Goal: Transaction & Acquisition: Purchase product/service

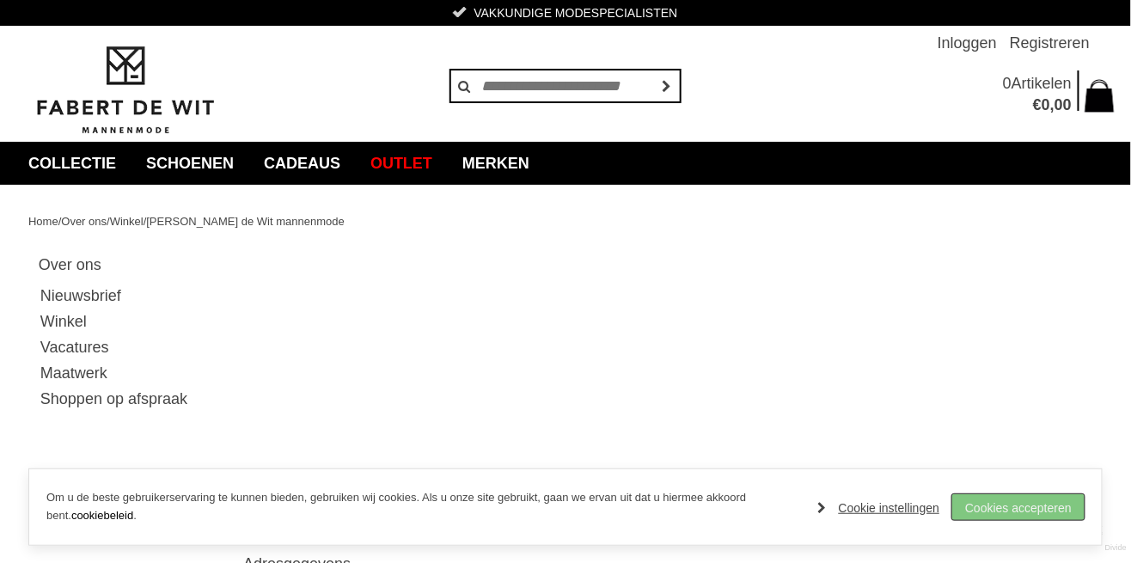
click at [1064, 509] on link "Cookies accepteren" at bounding box center [1019, 507] width 132 height 26
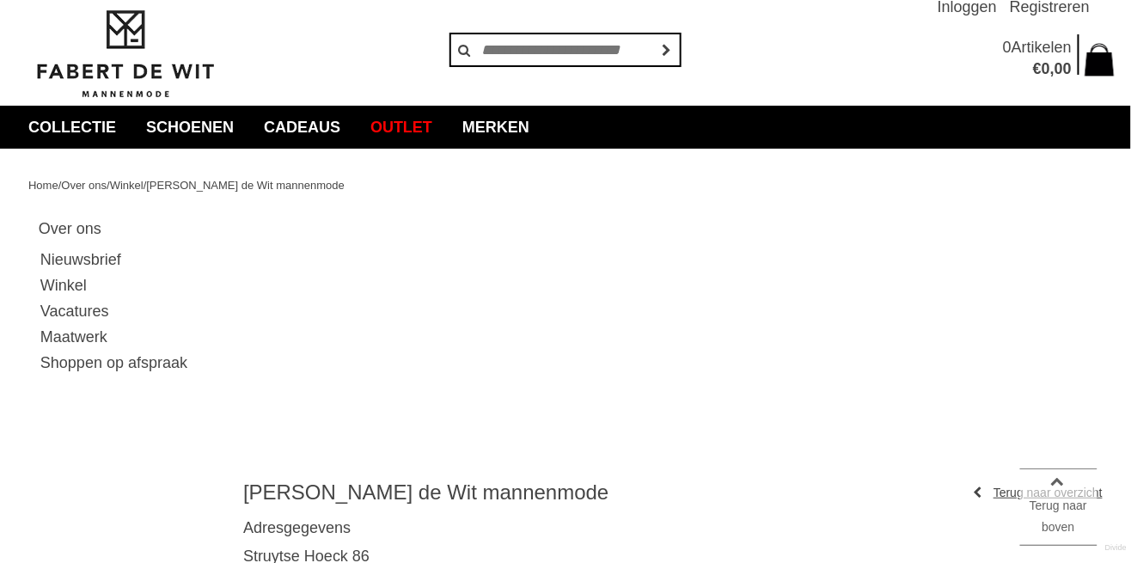
scroll to position [35, 0]
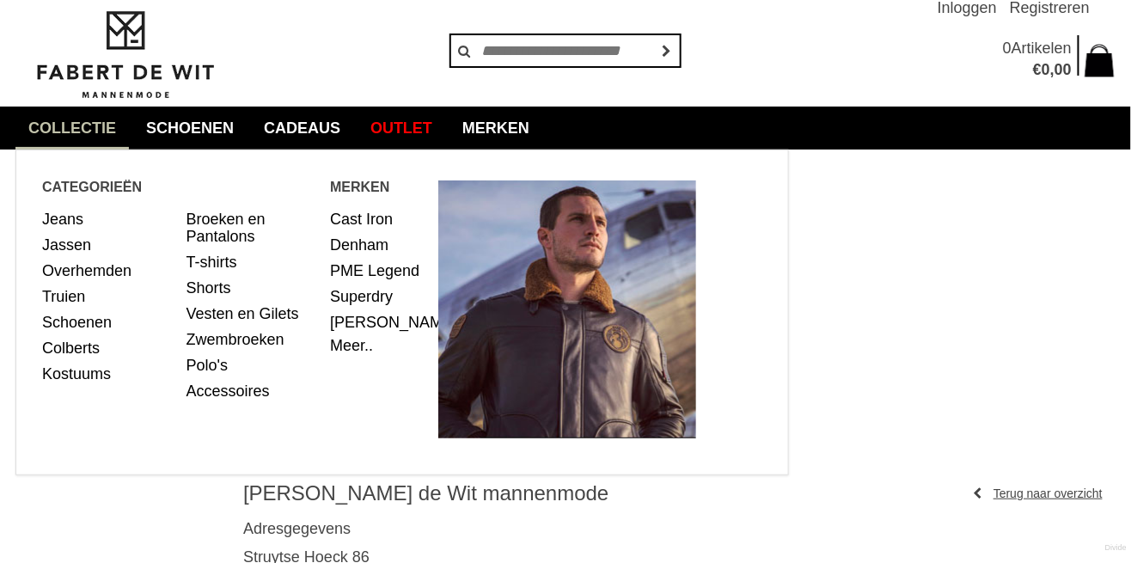
click at [44, 115] on link "collectie" at bounding box center [71, 128] width 113 height 43
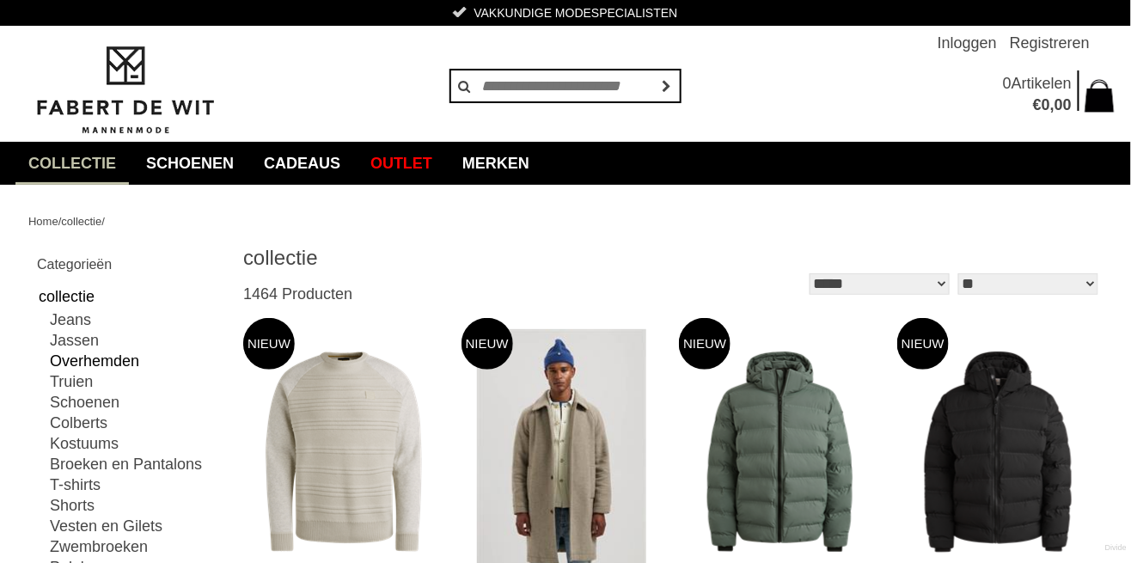
click at [108, 363] on link "Overhemden" at bounding box center [136, 361] width 172 height 21
type input "**"
type input "***"
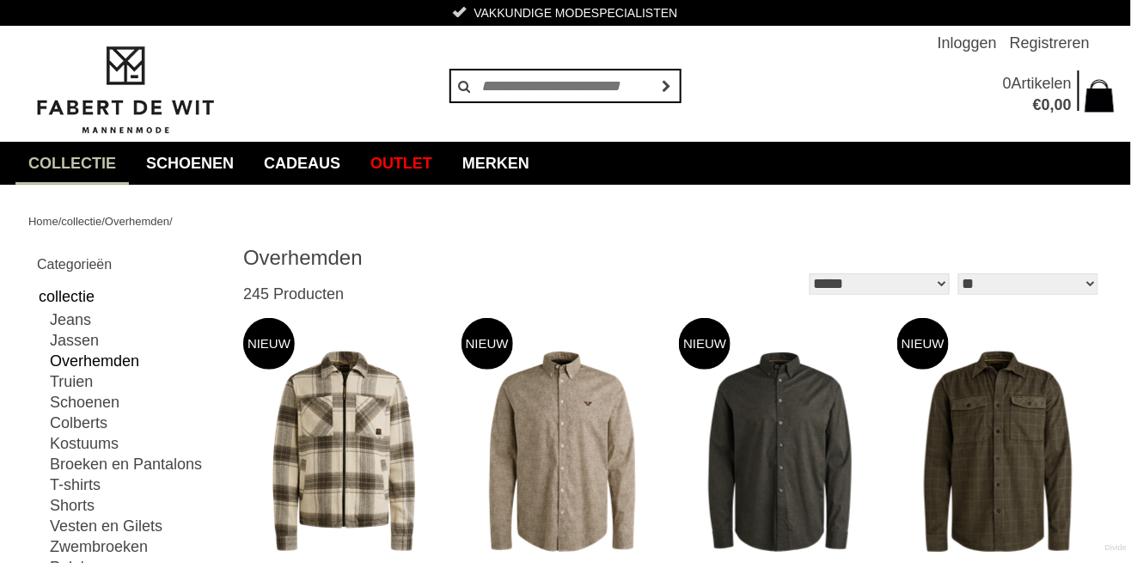
click at [1091, 281] on select "** ** ** **" at bounding box center [1029, 283] width 140 height 21
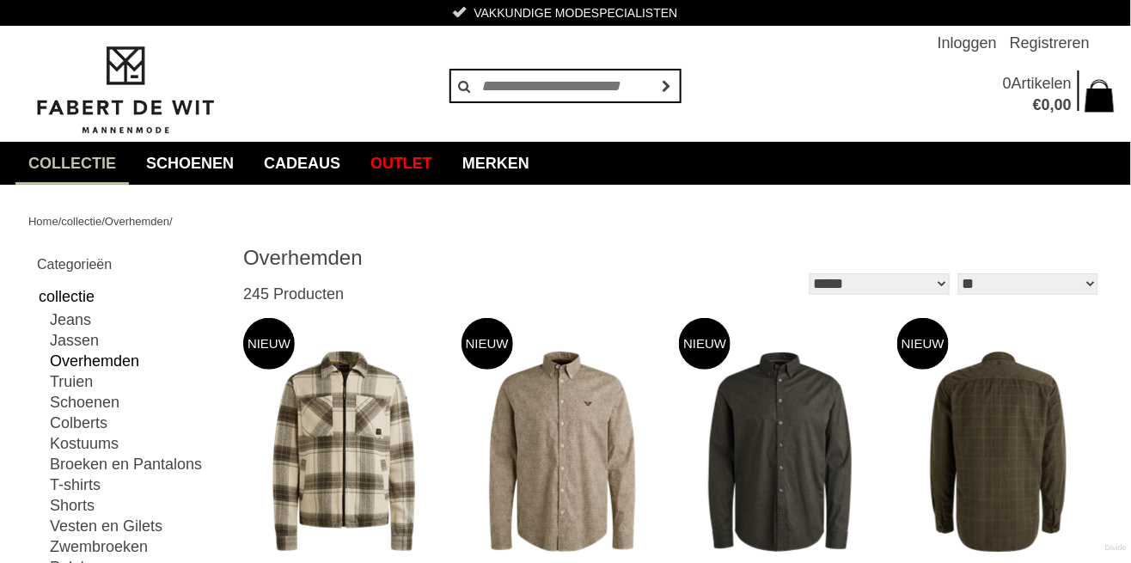
click at [1097, 348] on link at bounding box center [999, 451] width 205 height 267
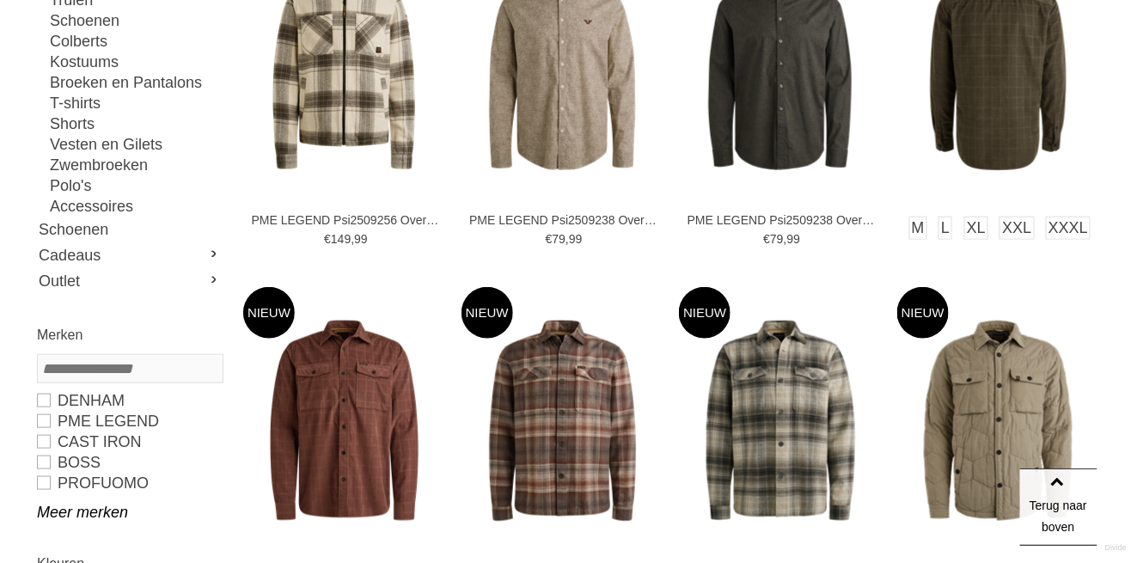
scroll to position [383, 0]
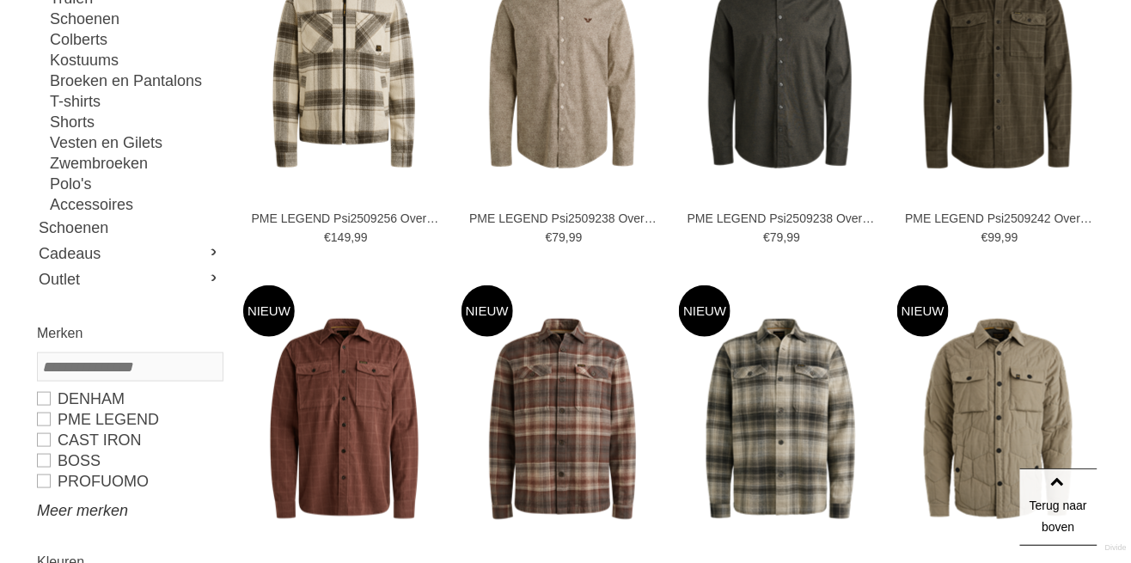
click at [63, 511] on link "Meer merken" at bounding box center [129, 510] width 185 height 21
click at [42, 462] on link "BOSS" at bounding box center [129, 460] width 185 height 21
type input "**"
type input "***"
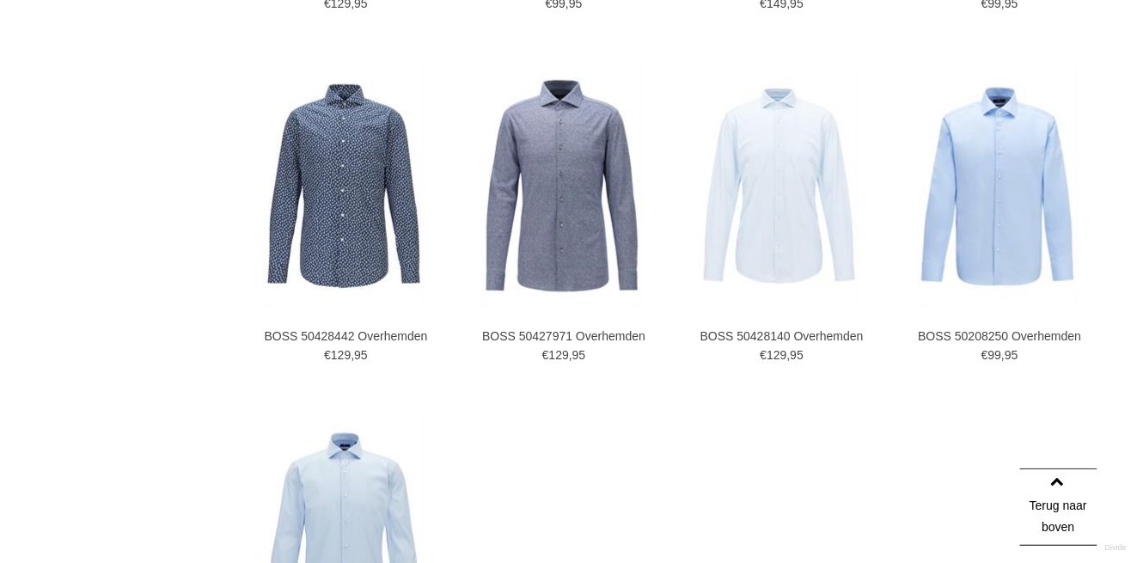
scroll to position [2477, 0]
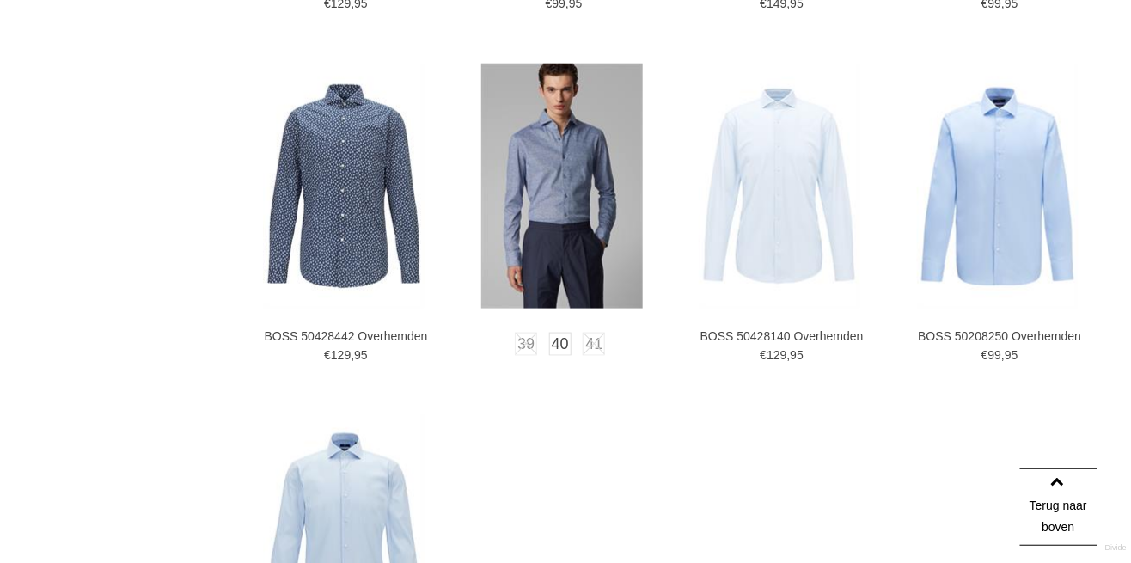
click at [551, 224] on img at bounding box center [562, 186] width 162 height 245
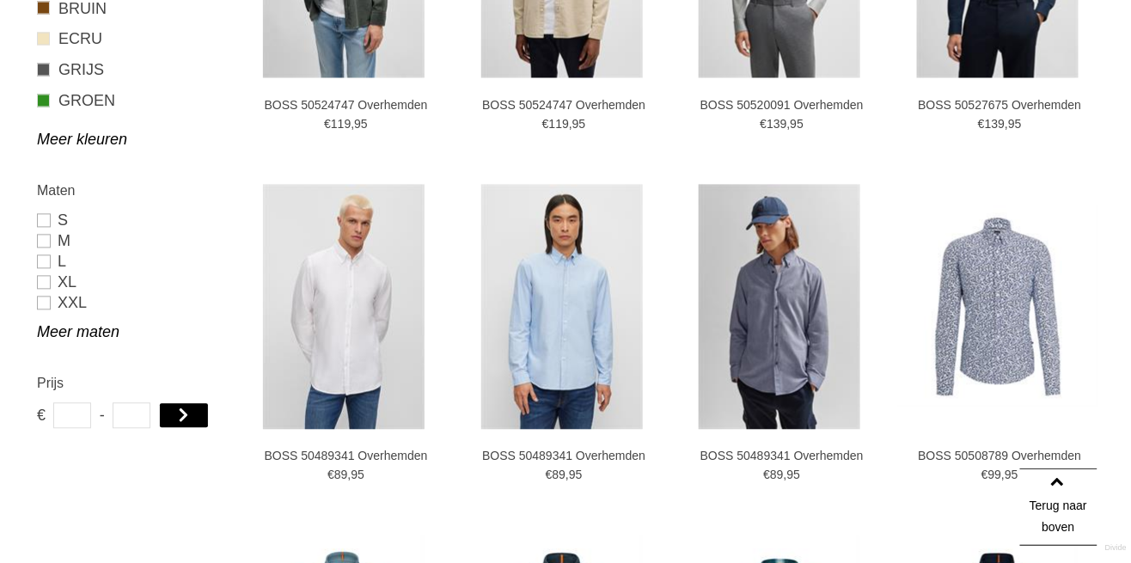
scroll to position [947, 0]
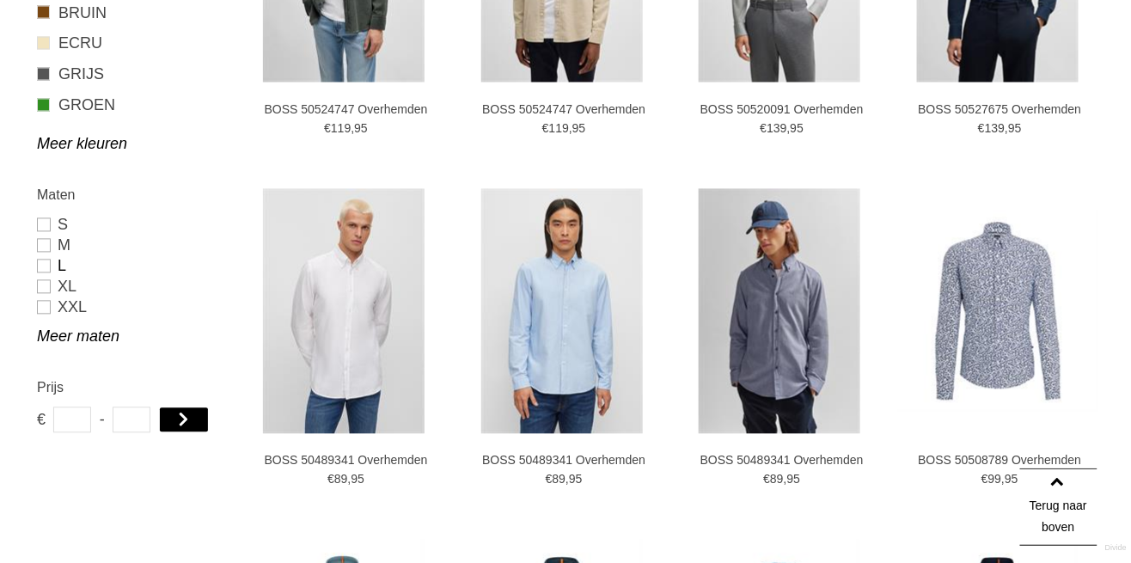
click at [38, 270] on link "L" at bounding box center [129, 266] width 185 height 21
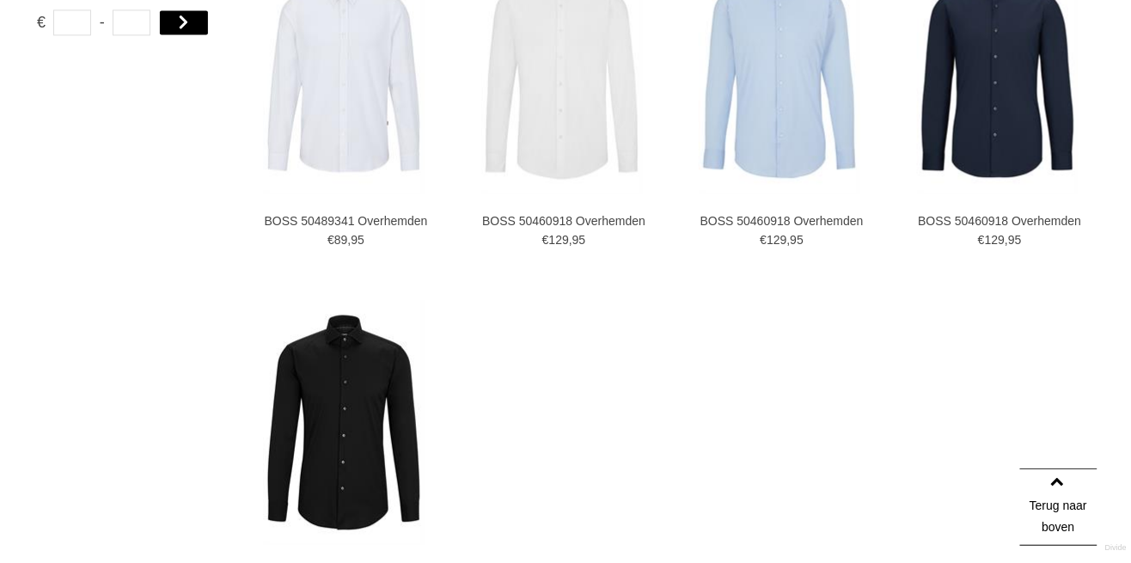
scroll to position [1193, 0]
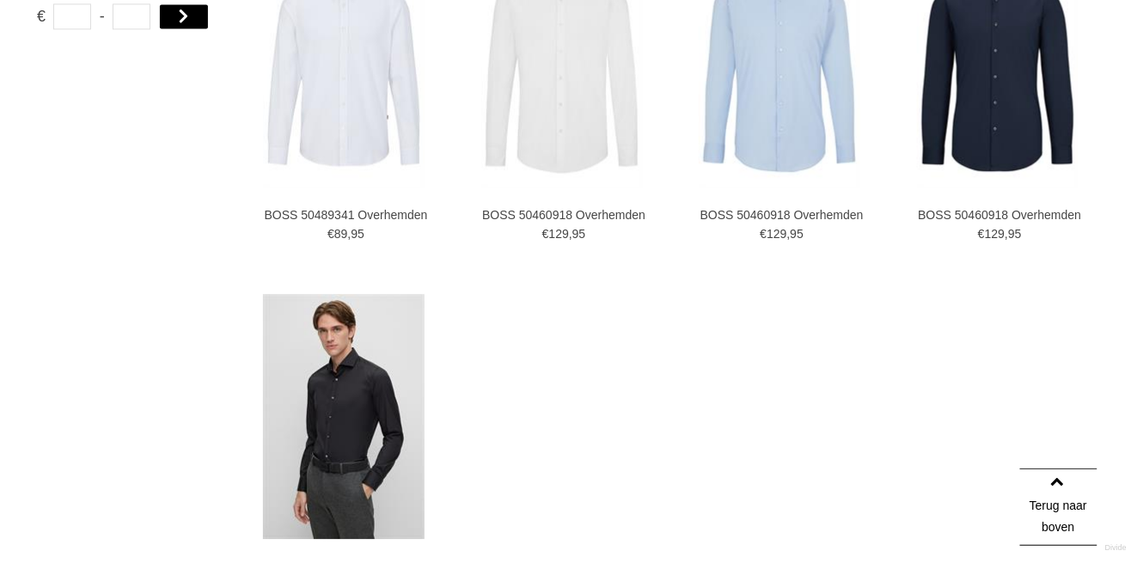
click at [383, 499] on img at bounding box center [344, 416] width 162 height 245
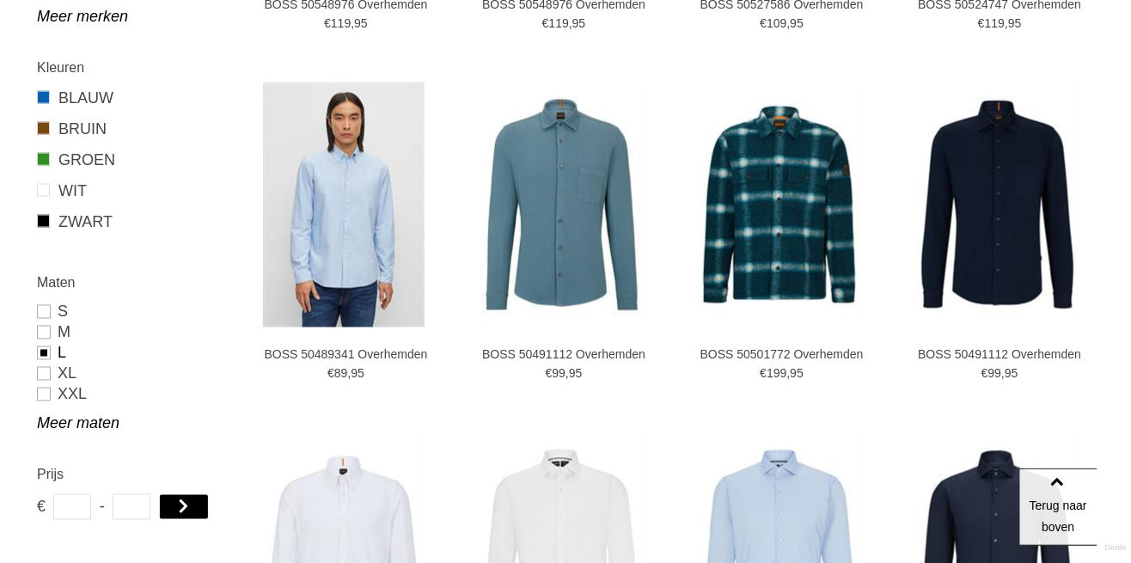
scroll to position [700, 0]
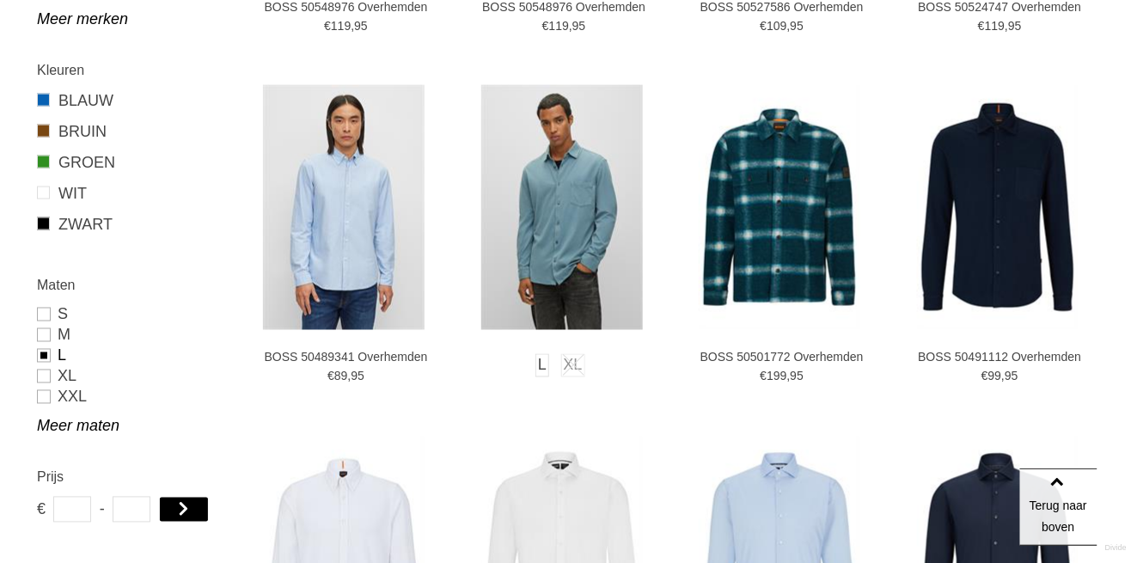
click at [591, 285] on img at bounding box center [562, 207] width 162 height 245
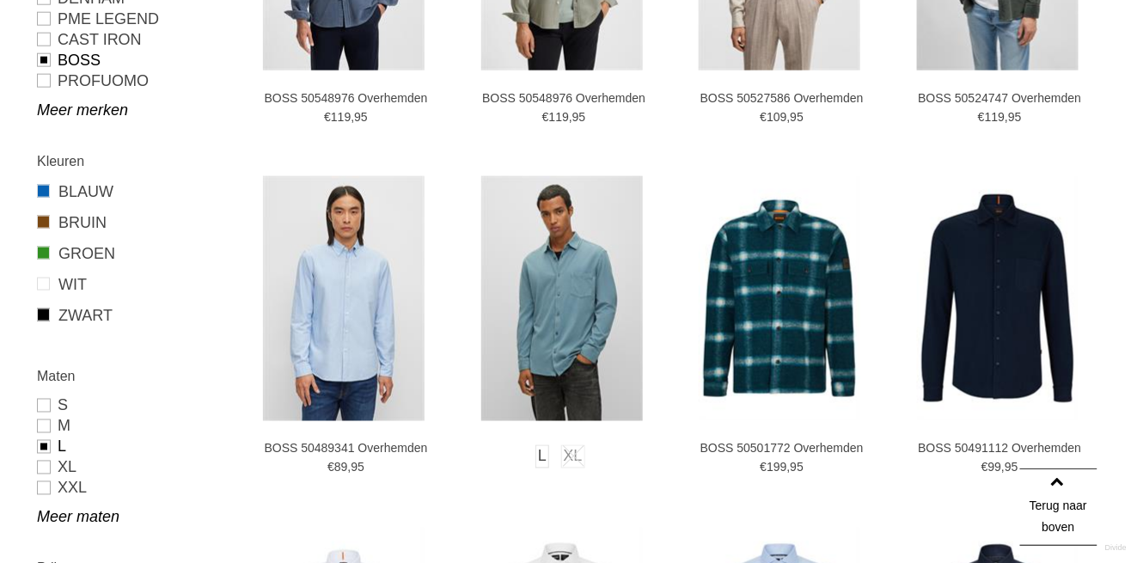
scroll to position [608, 0]
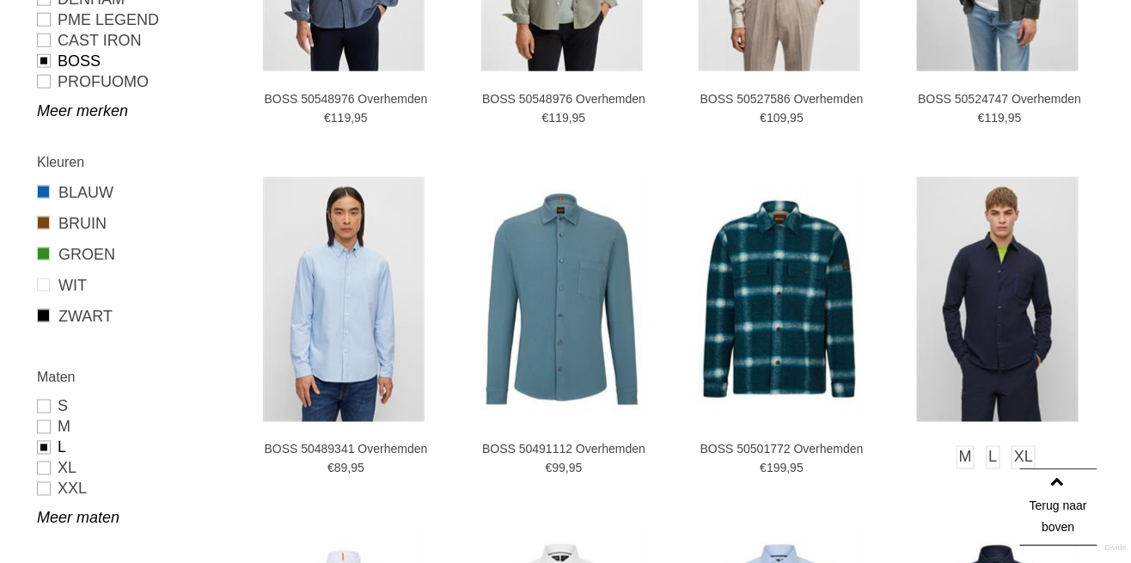
click at [1026, 307] on img at bounding box center [998, 299] width 162 height 245
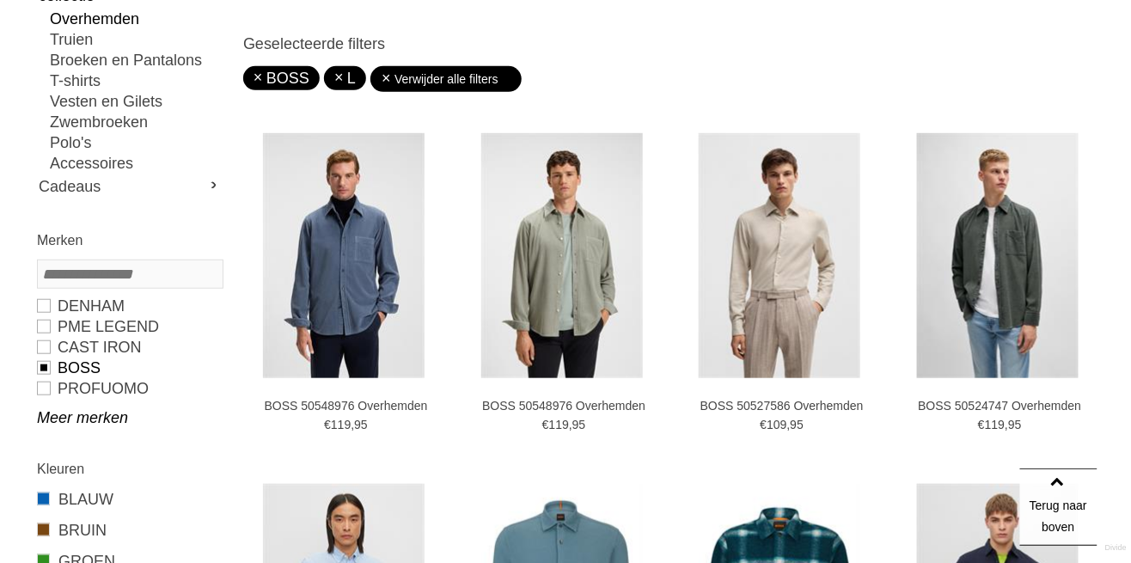
scroll to position [297, 0]
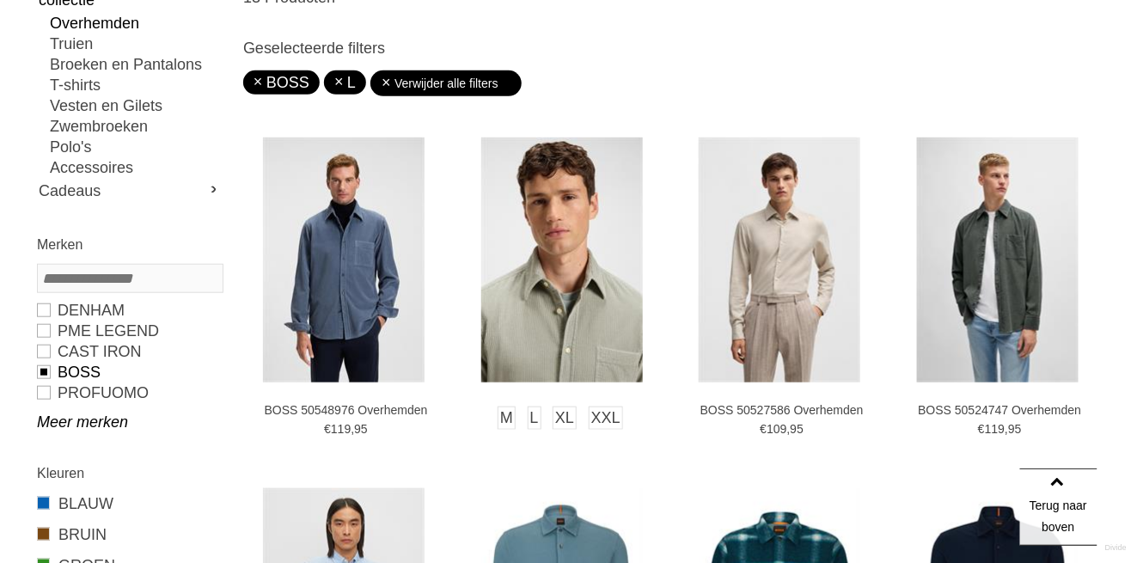
click at [564, 290] on img at bounding box center [562, 260] width 162 height 245
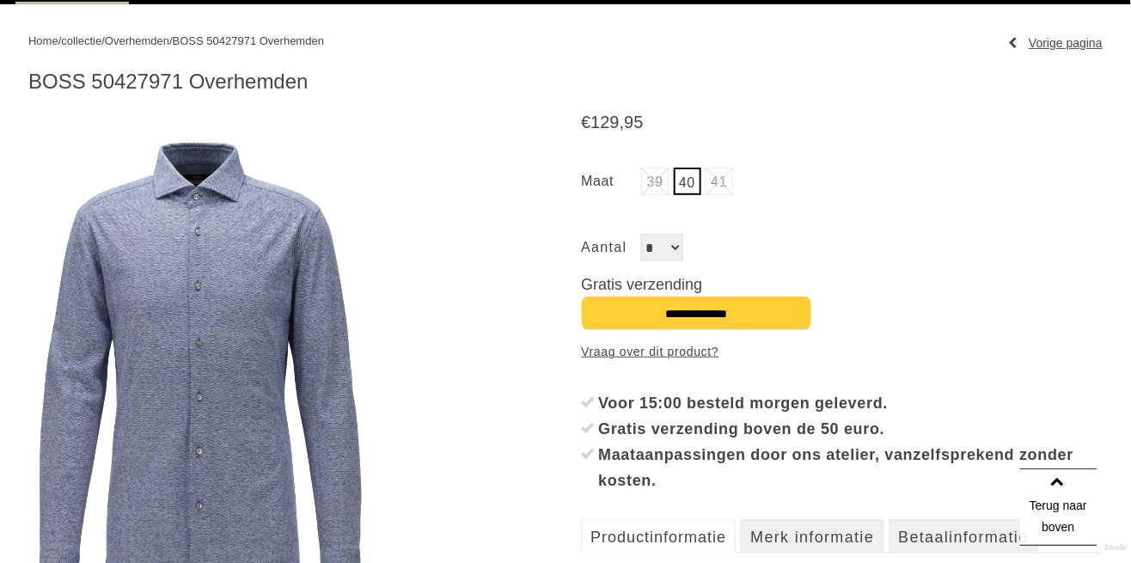
scroll to position [183, 0]
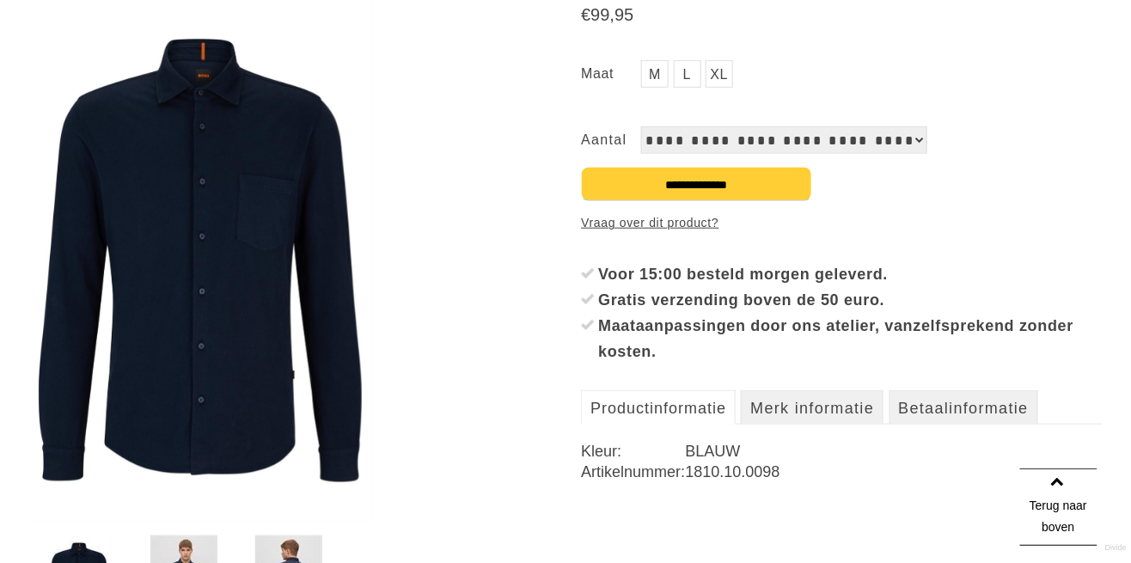
scroll to position [294, 0]
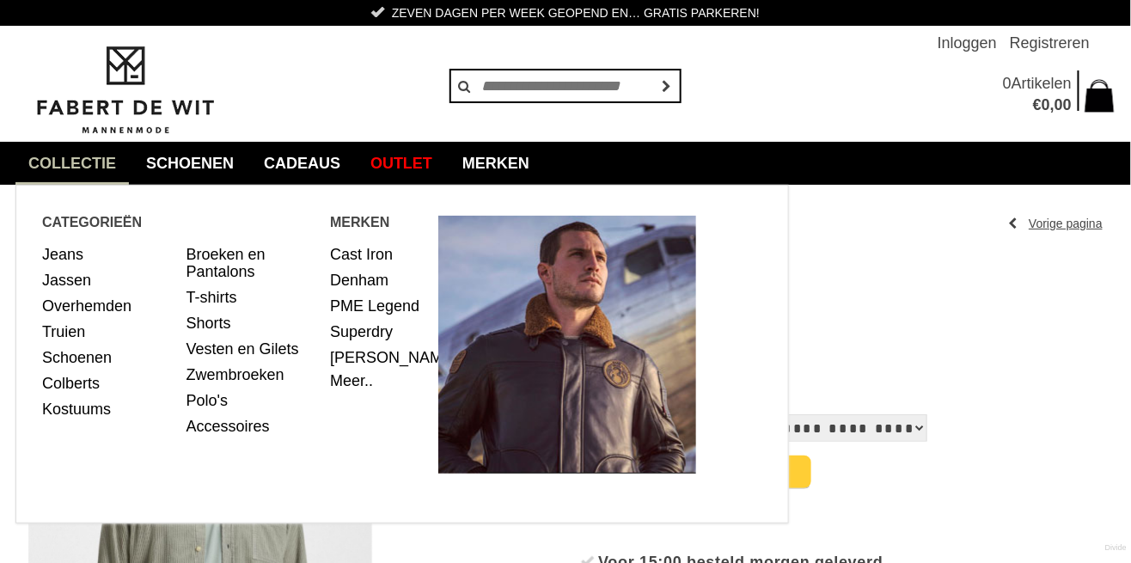
click at [101, 155] on link "collectie" at bounding box center [71, 163] width 113 height 43
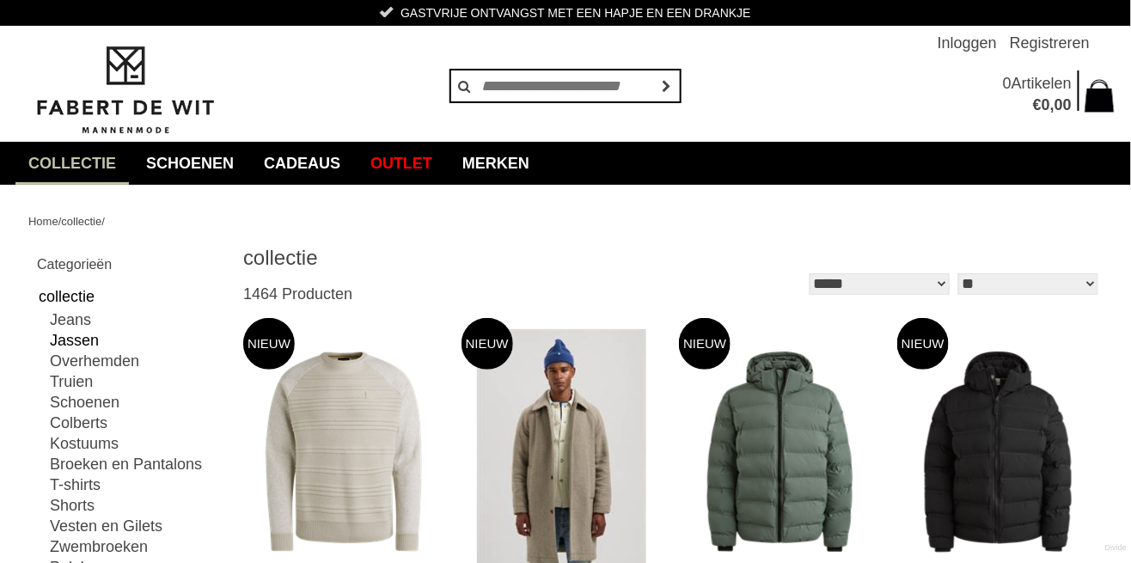
click at [158, 346] on link "Jassen" at bounding box center [136, 340] width 172 height 21
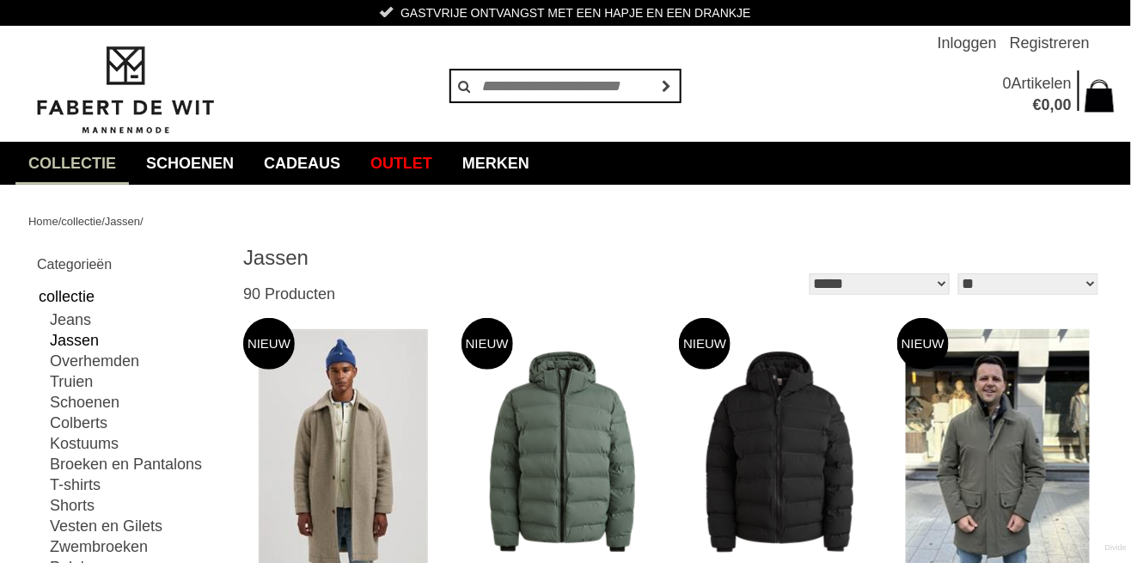
type input "**"
click at [79, 165] on link "collectie" at bounding box center [71, 163] width 113 height 43
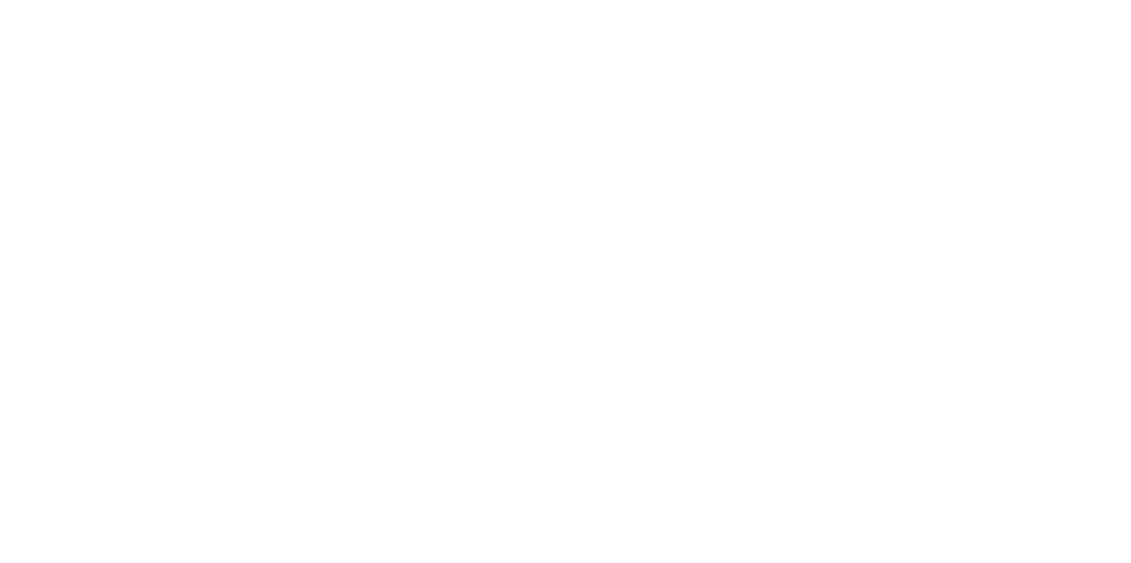
click at [139, 349] on link "Jassen" at bounding box center [136, 340] width 172 height 21
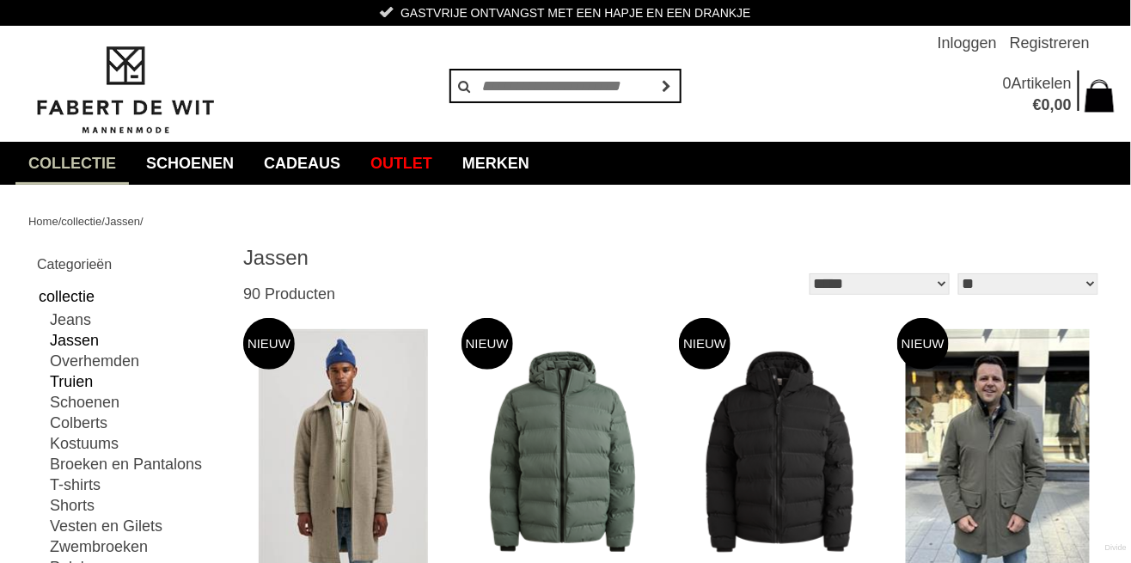
click at [137, 375] on link "Truien" at bounding box center [136, 381] width 172 height 21
type input "**"
type input "***"
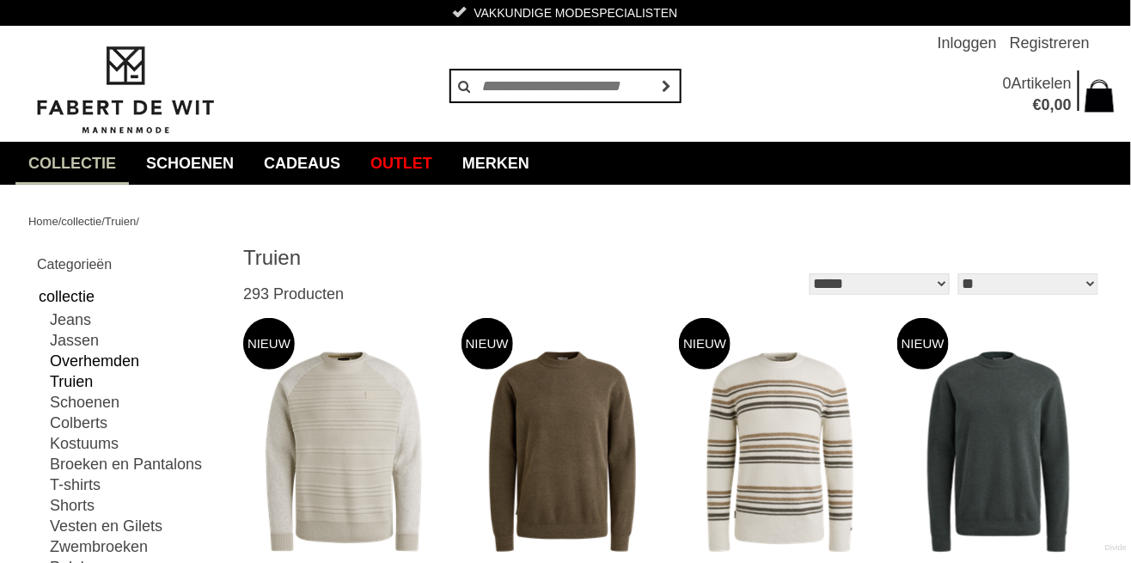
click at [130, 365] on link "Overhemden" at bounding box center [136, 361] width 172 height 21
type input "**"
type input "***"
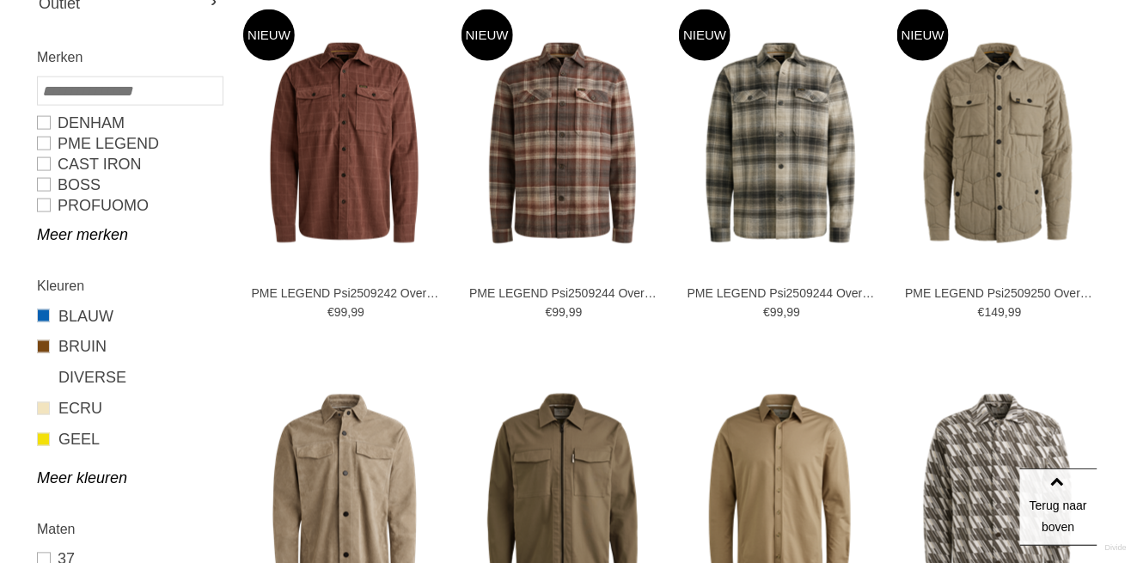
scroll to position [663, 0]
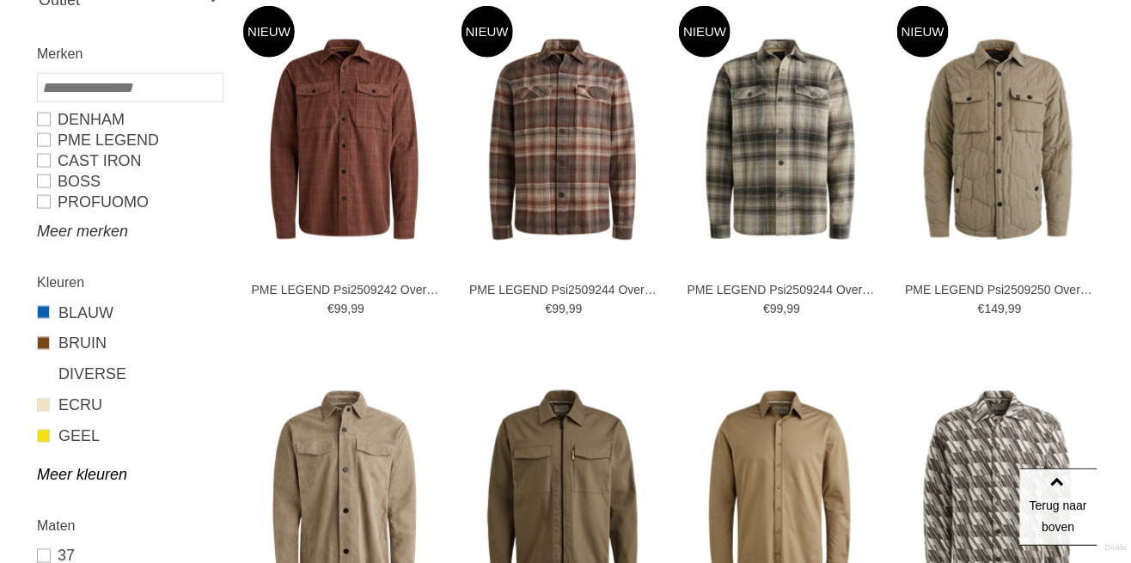
click at [134, 237] on link "Meer merken" at bounding box center [129, 231] width 185 height 21
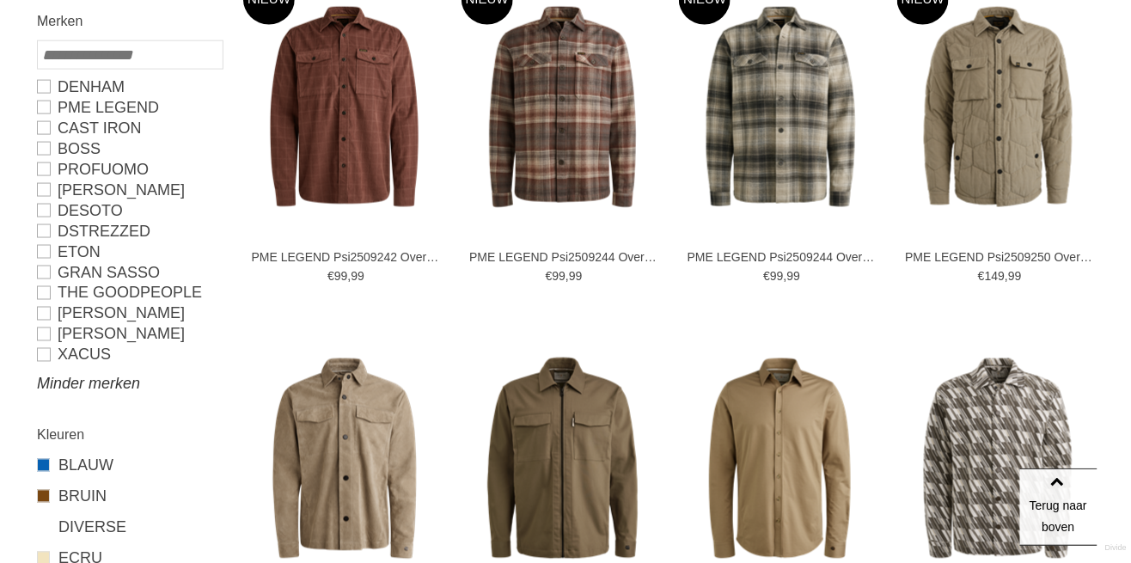
scroll to position [709, 0]
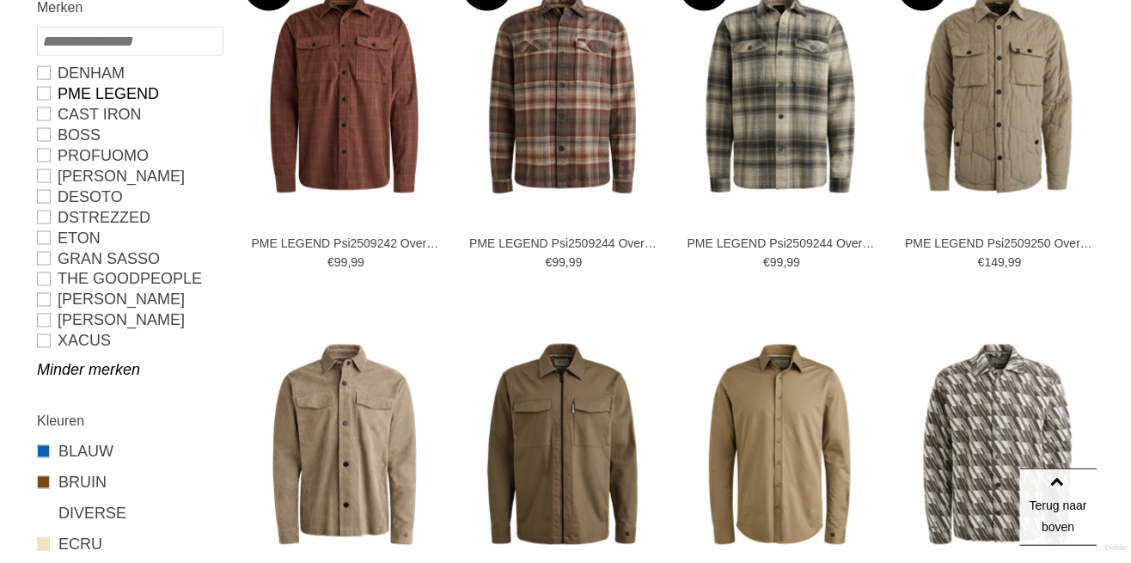
click at [58, 83] on link "PME LEGEND" at bounding box center [129, 93] width 185 height 21
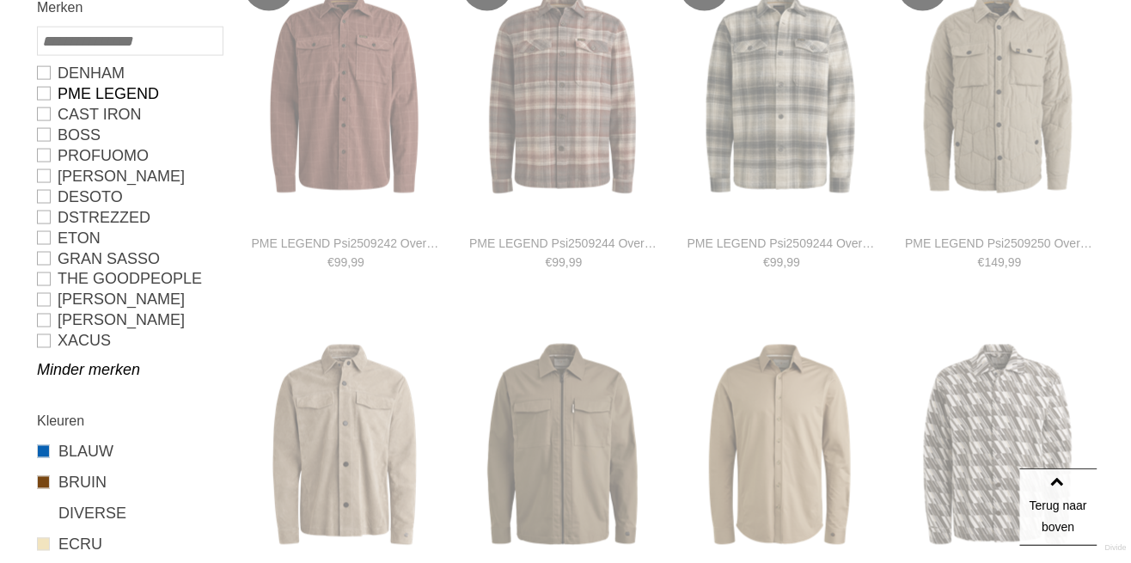
type input "**"
type input "***"
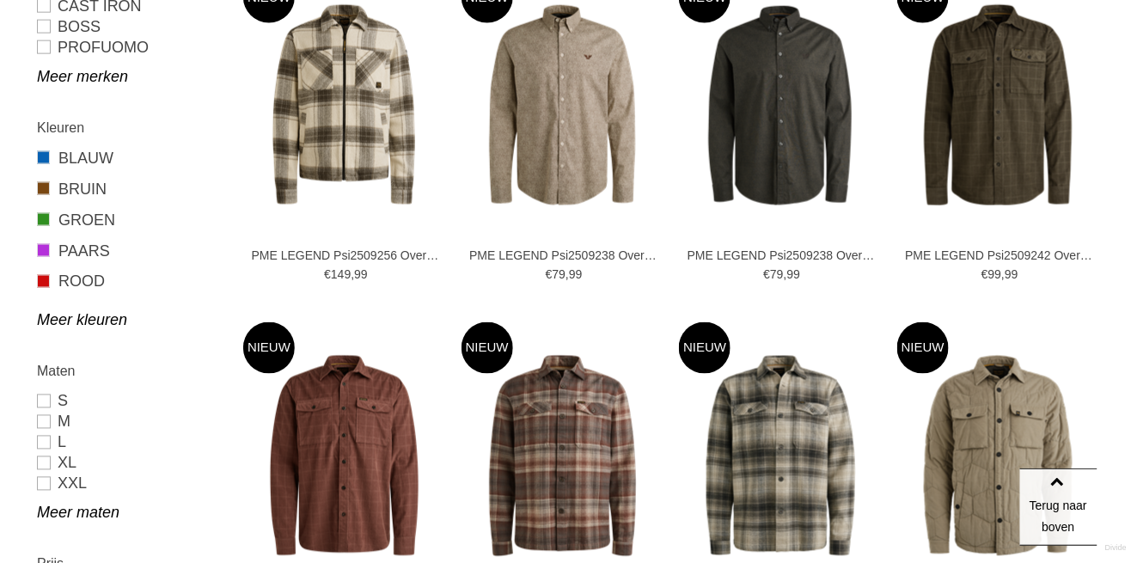
scroll to position [601, 0]
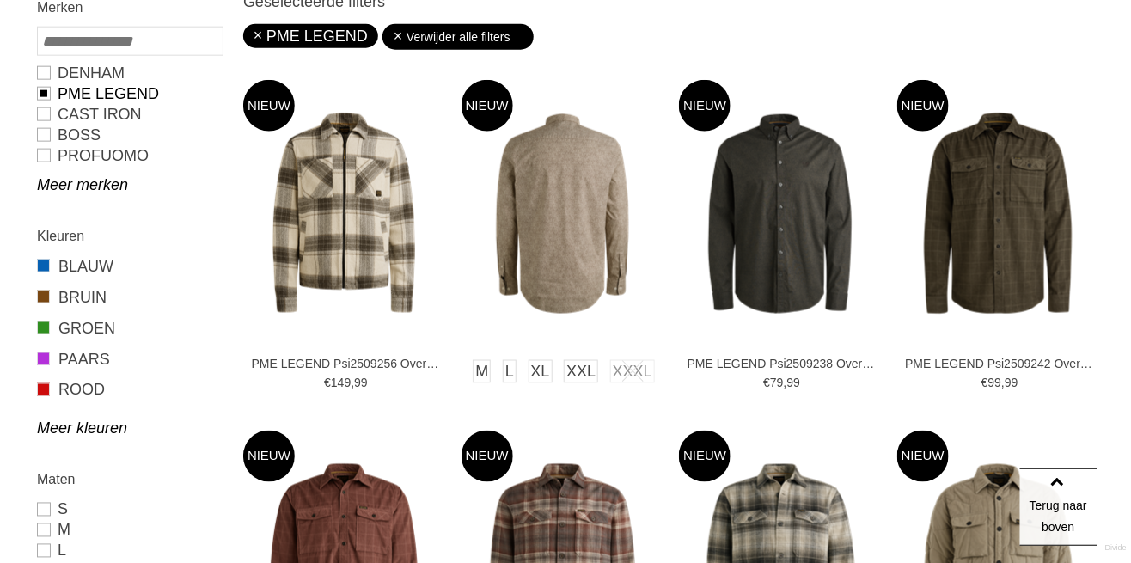
click at [564, 225] on img at bounding box center [563, 214] width 202 height 202
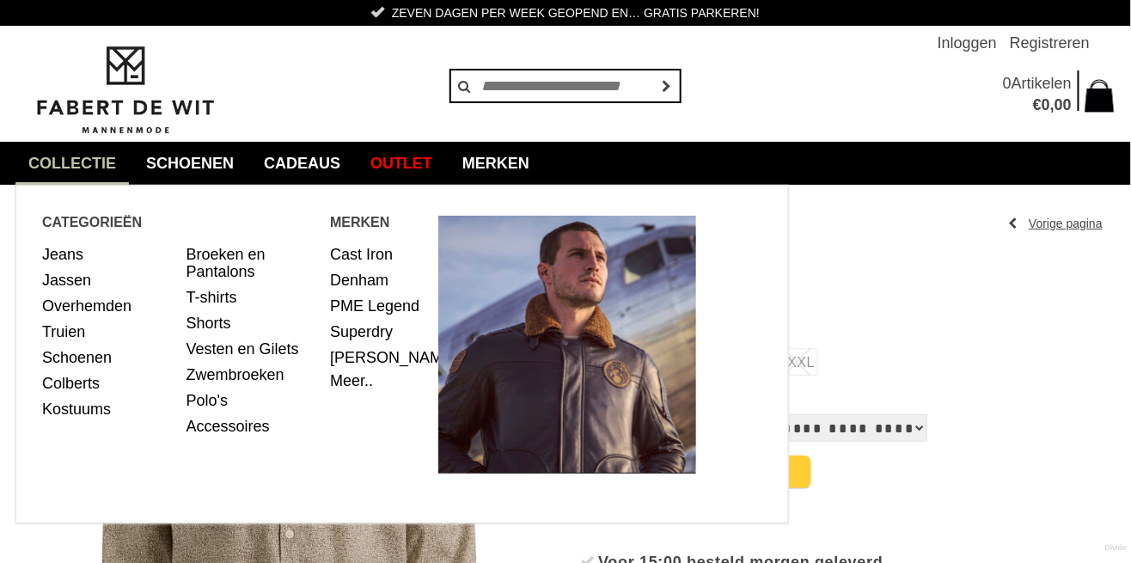
click at [73, 169] on link "collectie" at bounding box center [71, 163] width 113 height 43
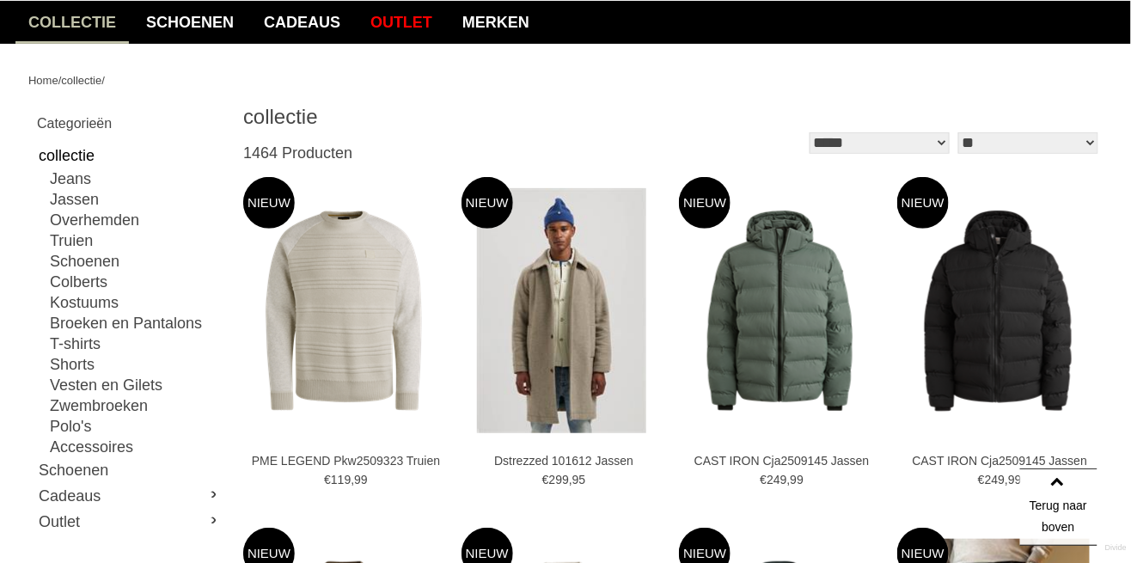
scroll to position [142, 0]
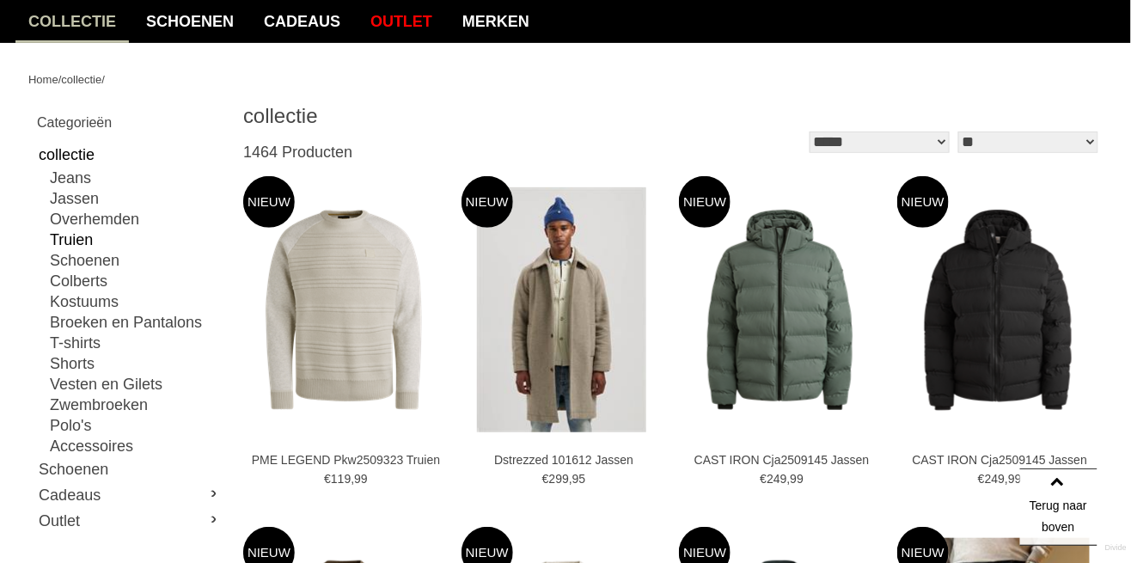
click at [91, 244] on link "Truien" at bounding box center [136, 240] width 172 height 21
type input "**"
type input "***"
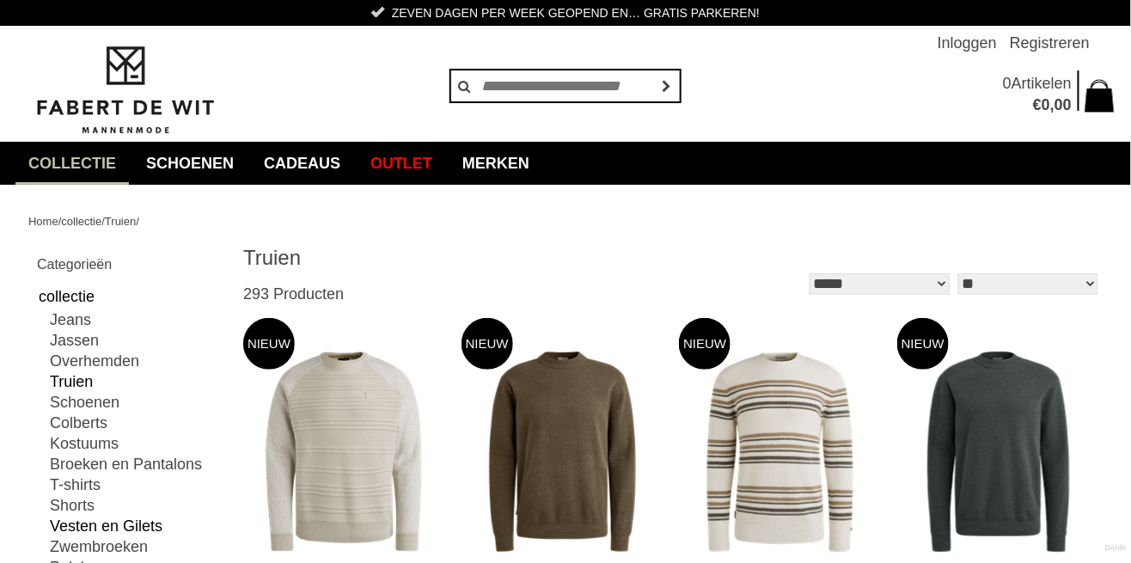
click at [172, 529] on link "Vesten en Gilets" at bounding box center [136, 526] width 172 height 21
type input "**"
type input "***"
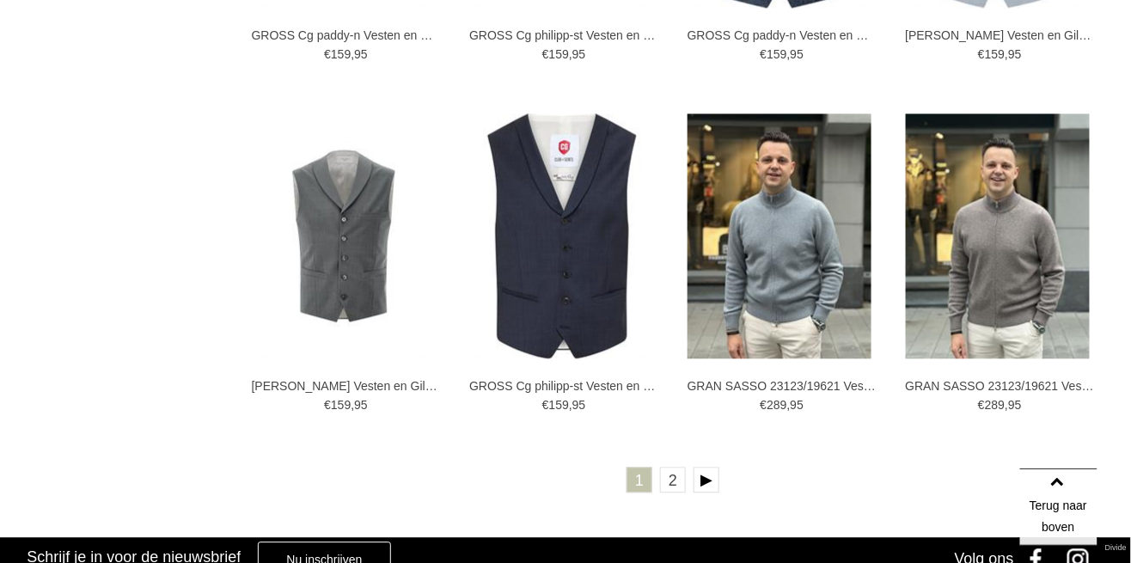
scroll to position [3026, 0]
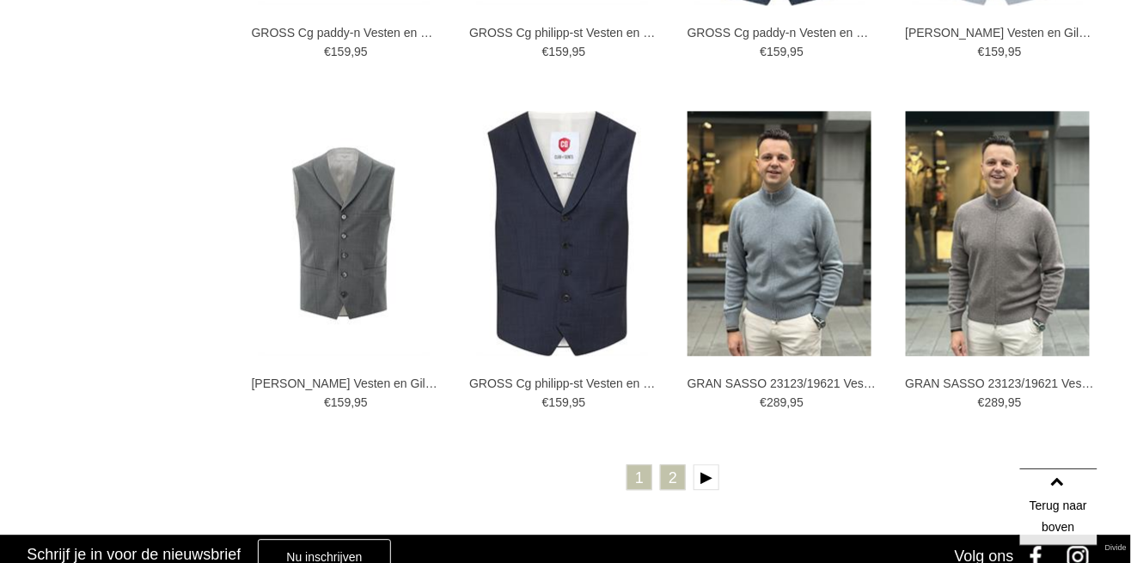
click at [674, 480] on link "2" at bounding box center [673, 477] width 26 height 26
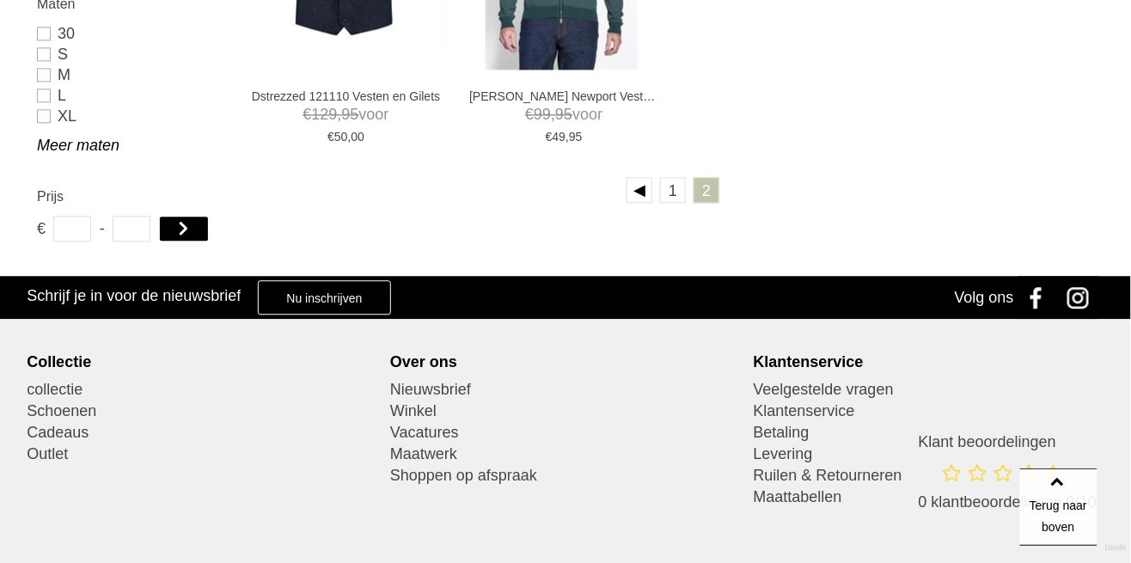
scroll to position [1190, 0]
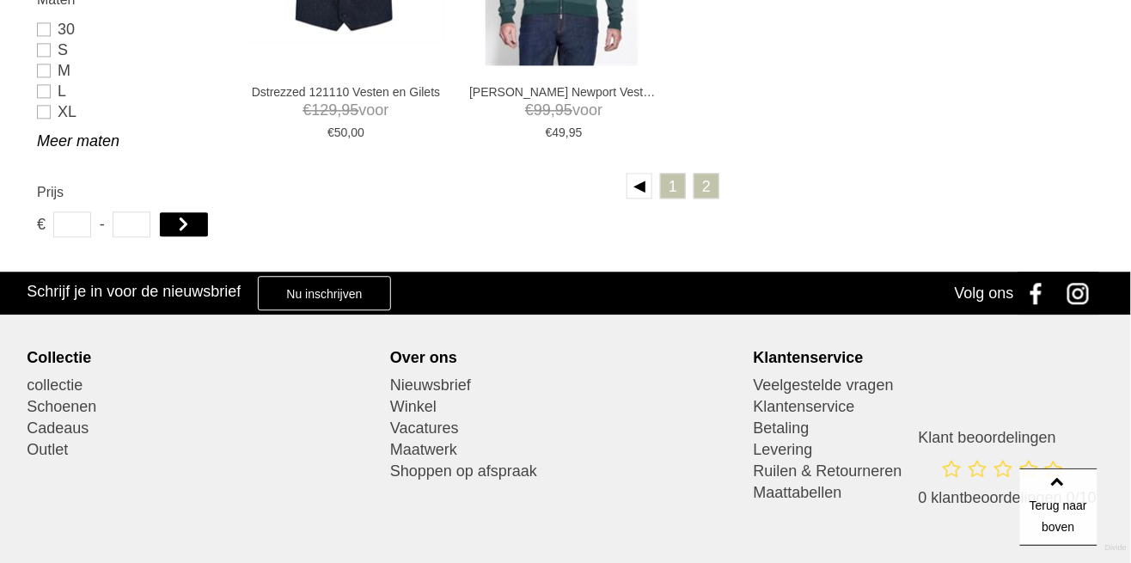
click at [665, 193] on link "1" at bounding box center [673, 186] width 26 height 26
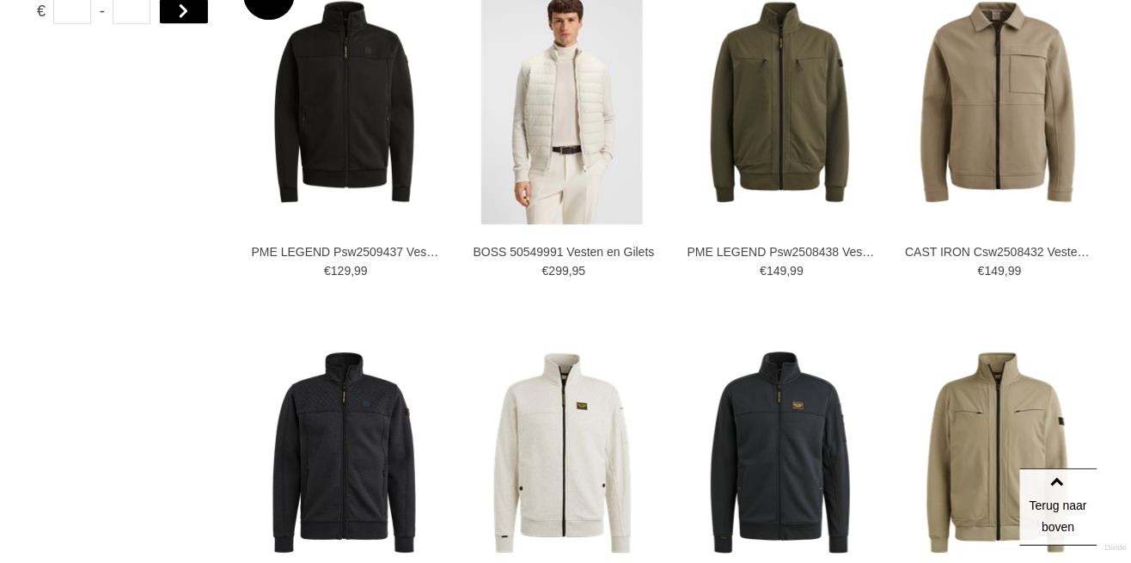
scroll to position [1400, 0]
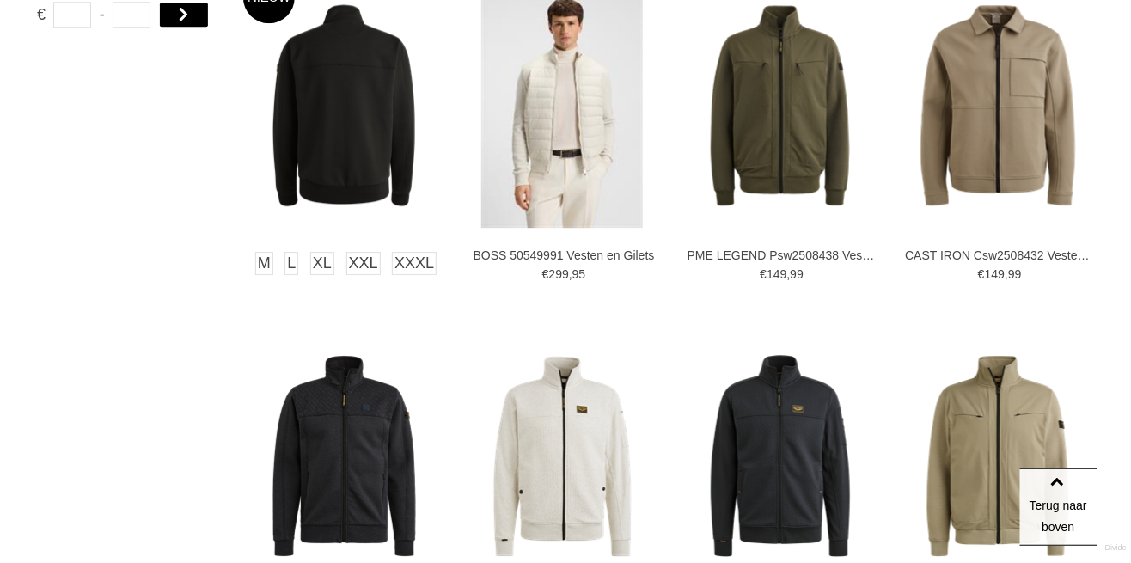
click at [382, 151] on img at bounding box center [344, 105] width 202 height 202
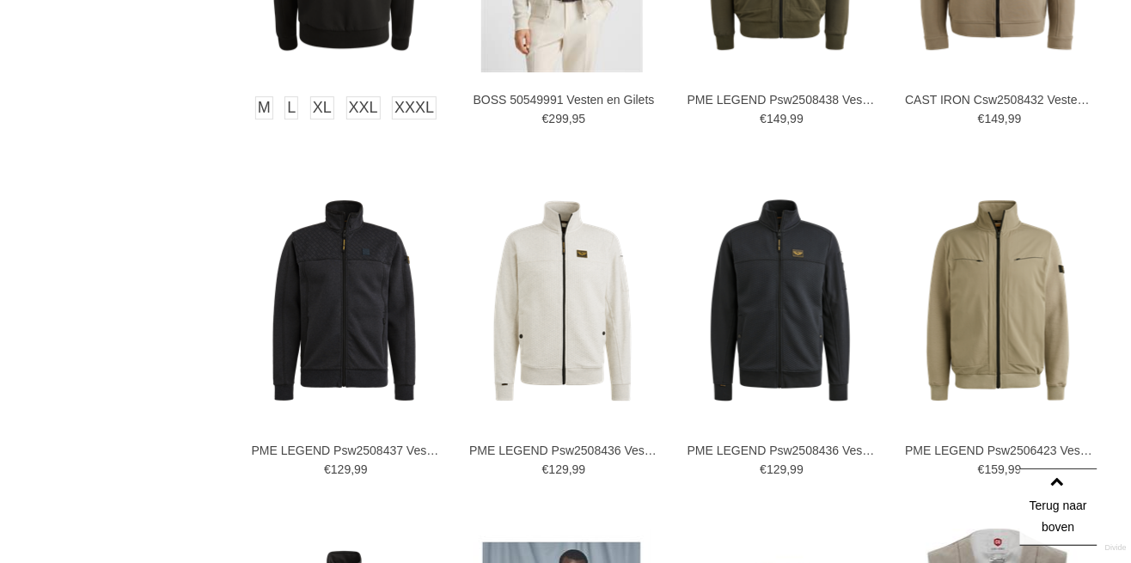
scroll to position [1565, 0]
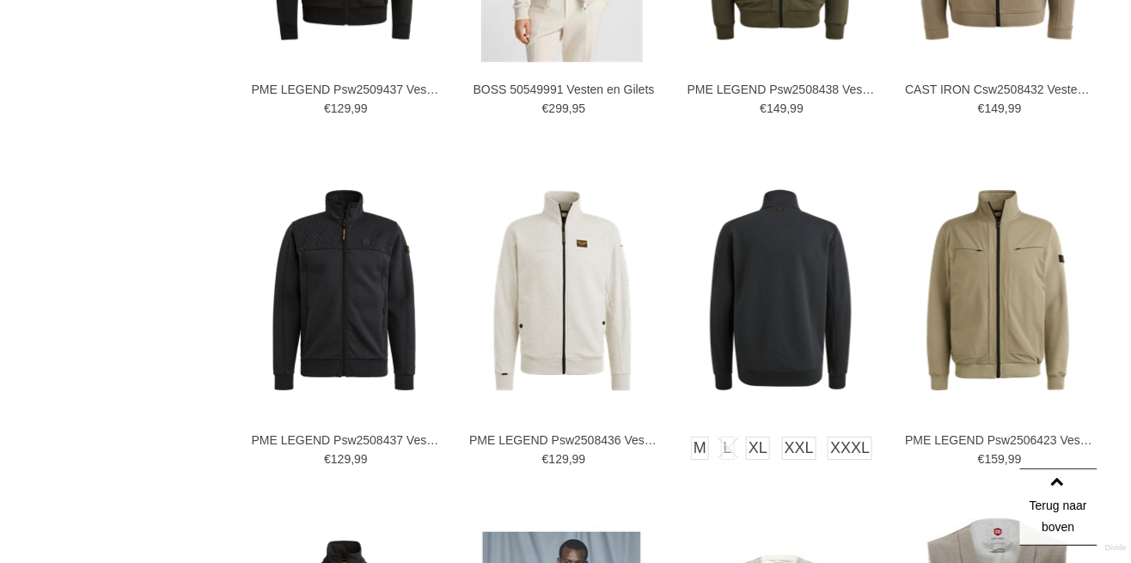
click at [803, 345] on img at bounding box center [780, 290] width 202 height 202
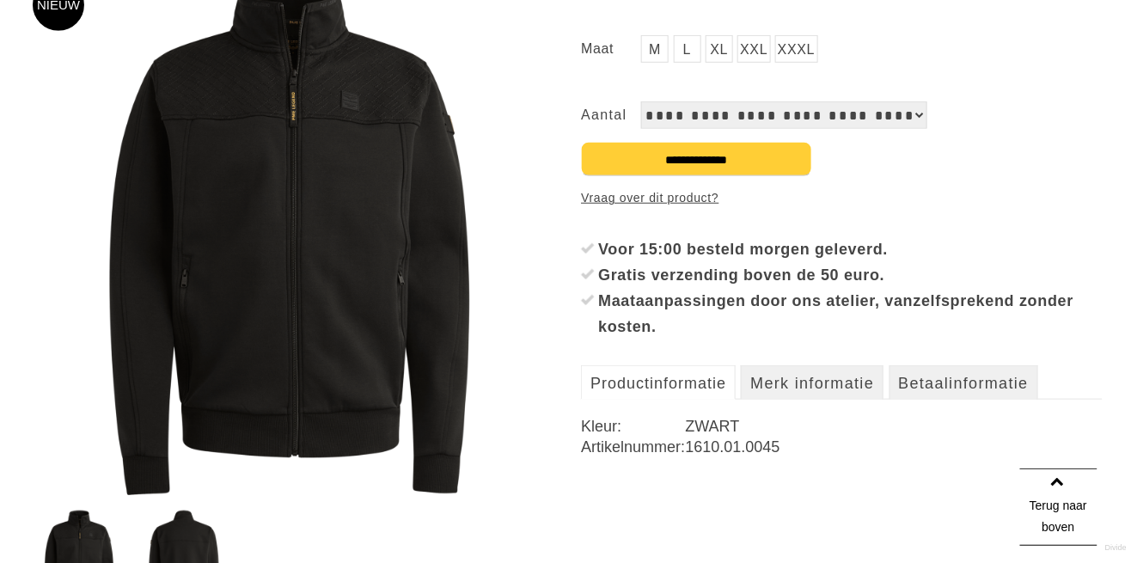
scroll to position [309, 0]
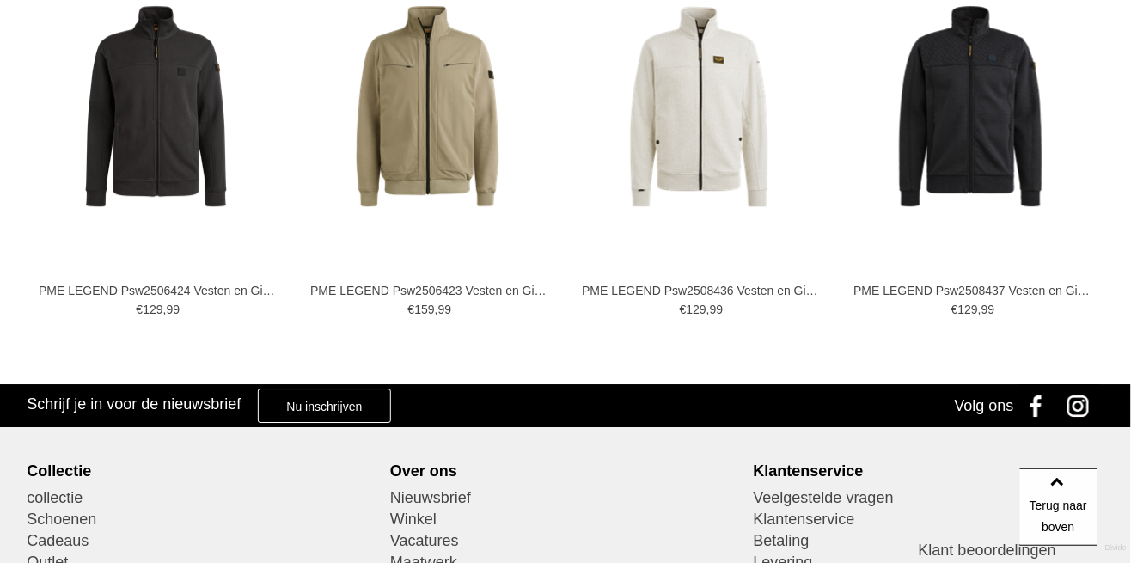
scroll to position [1525, 0]
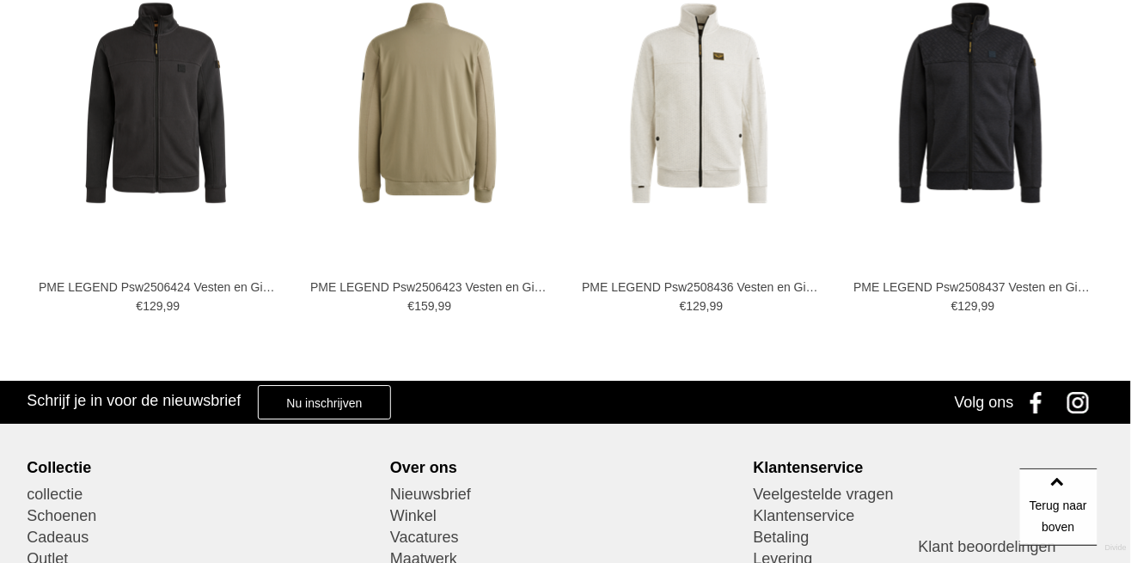
click at [441, 148] on img at bounding box center [428, 103] width 202 height 202
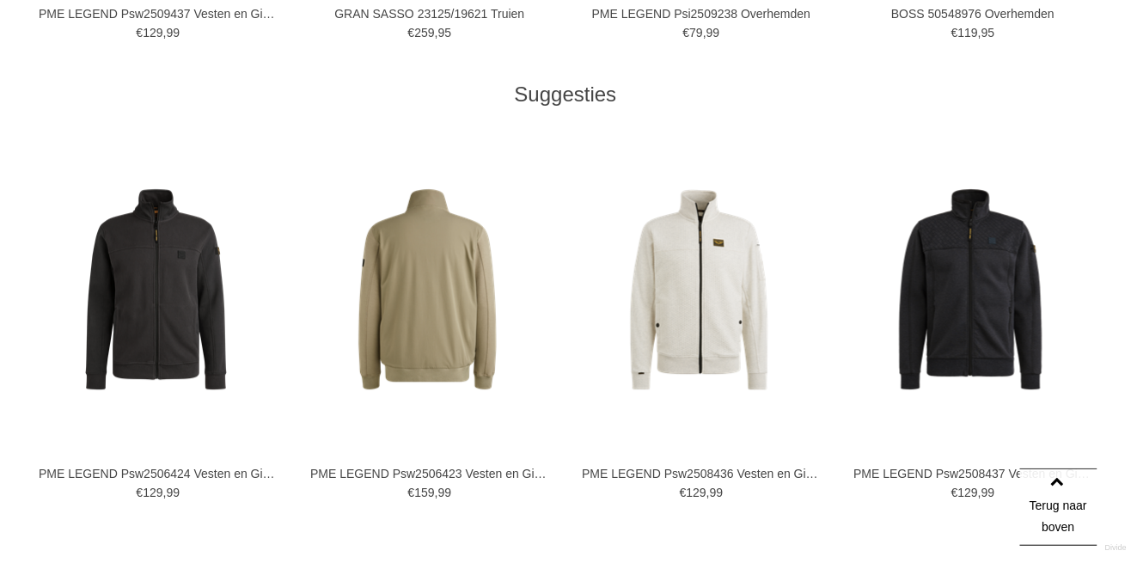
scroll to position [1336, 0]
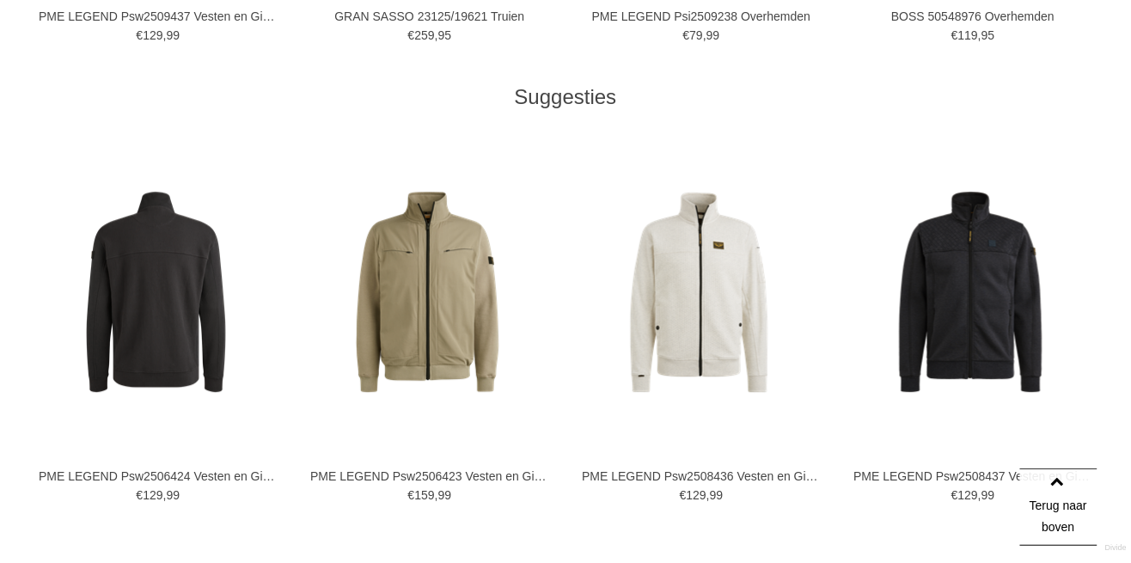
click at [144, 326] on img at bounding box center [156, 292] width 202 height 202
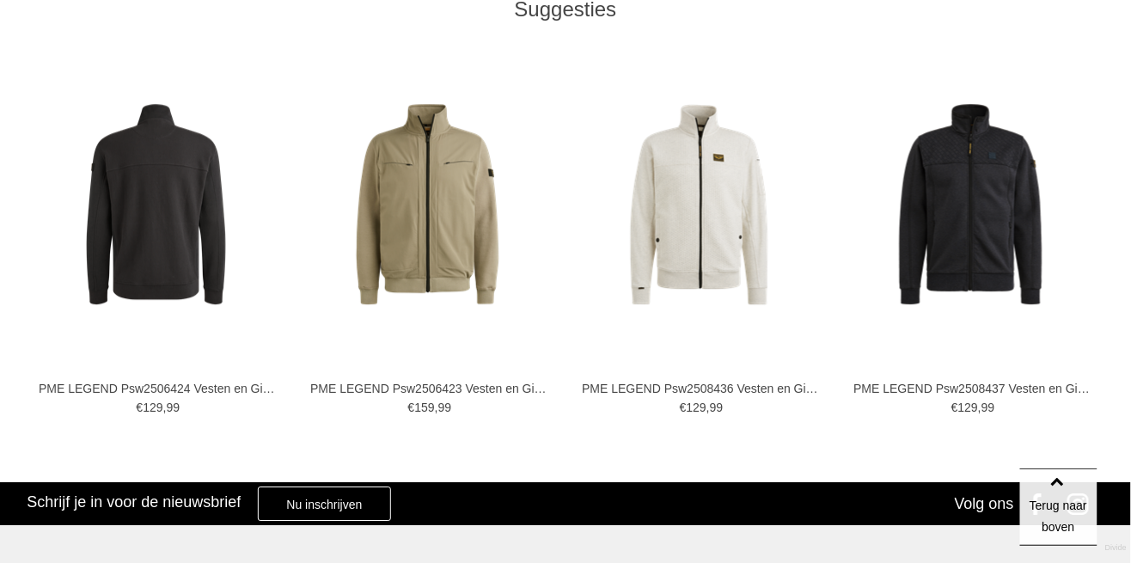
scroll to position [1424, 0]
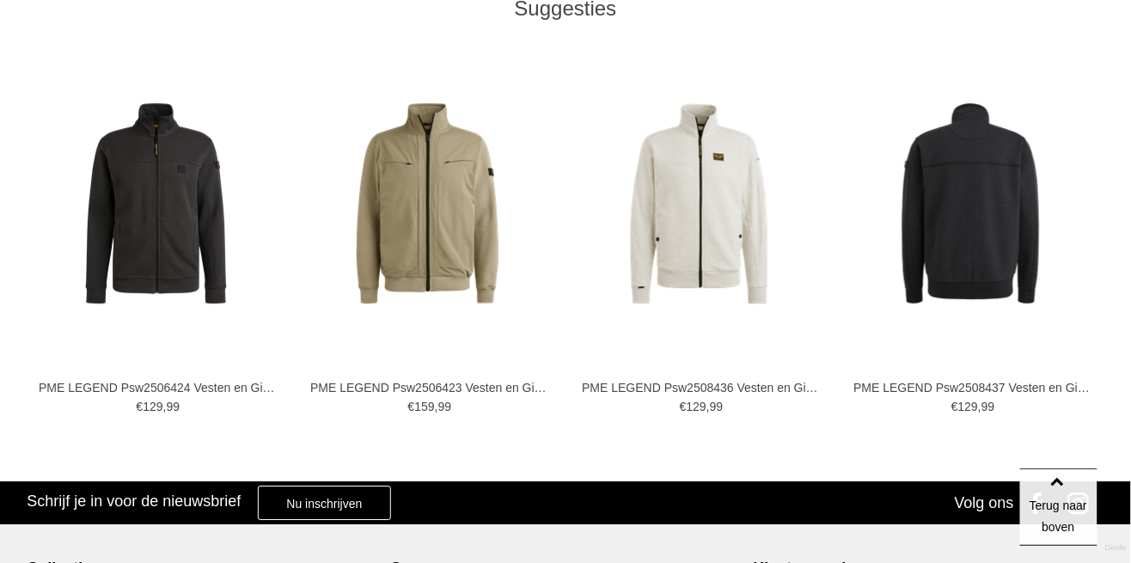
click at [976, 228] on img at bounding box center [971, 203] width 202 height 202
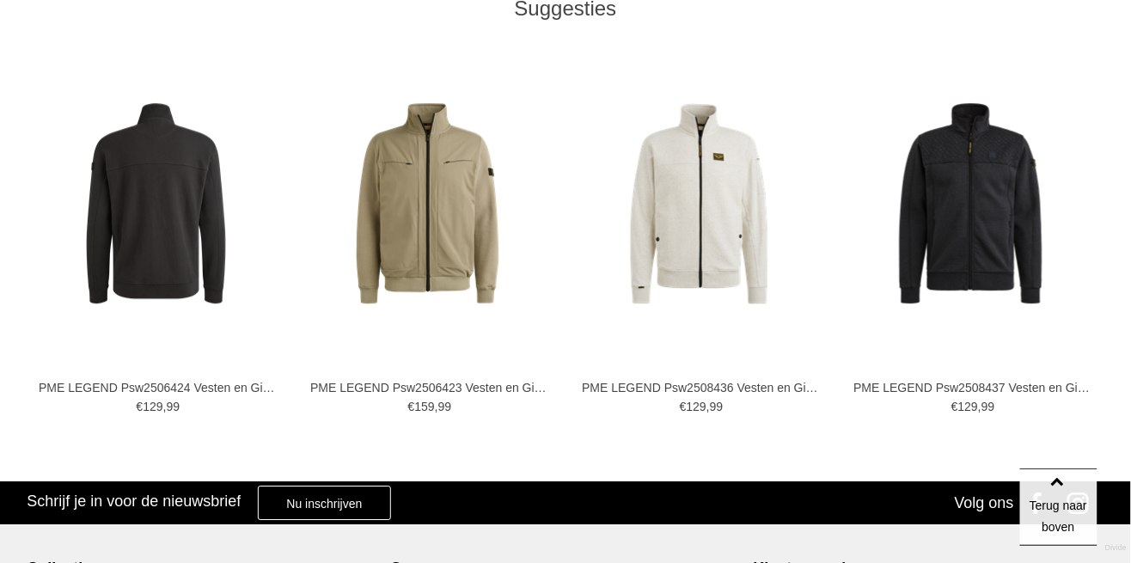
click at [178, 190] on img at bounding box center [156, 203] width 202 height 202
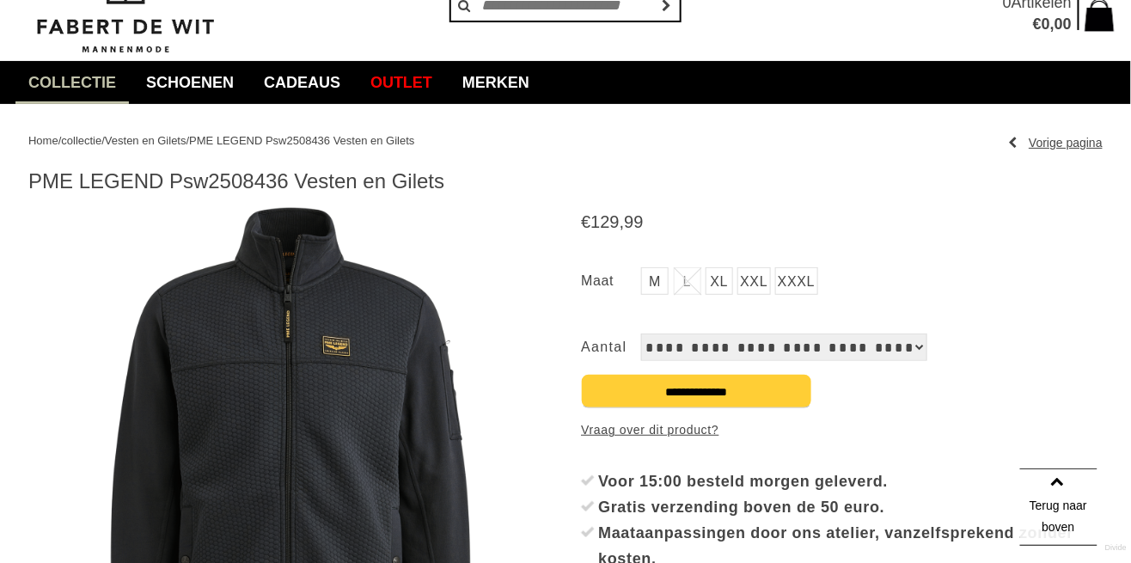
scroll to position [0, 0]
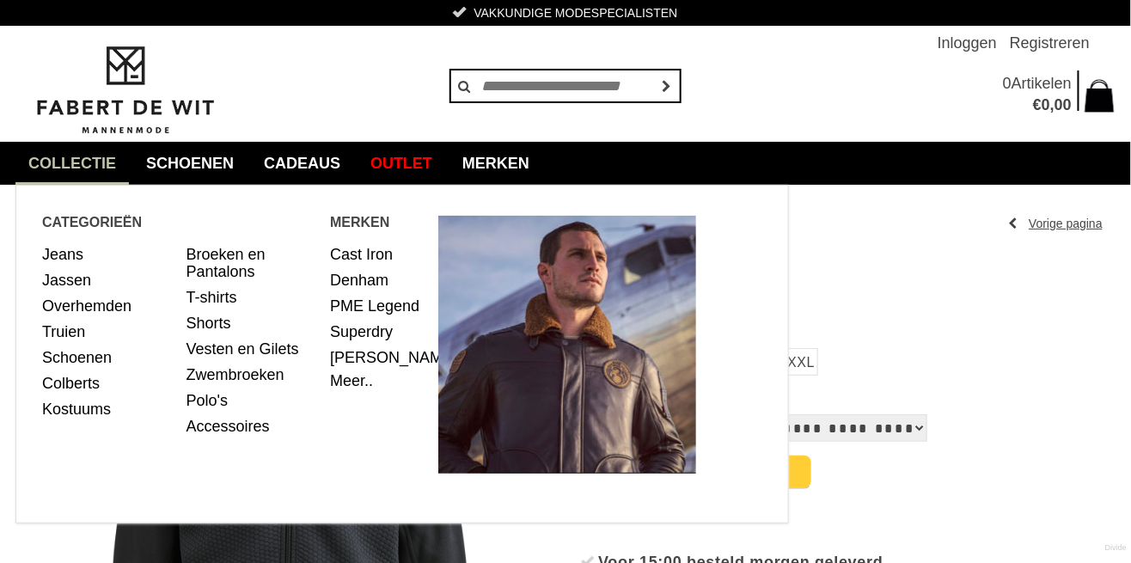
click at [92, 152] on link "collectie" at bounding box center [71, 163] width 113 height 43
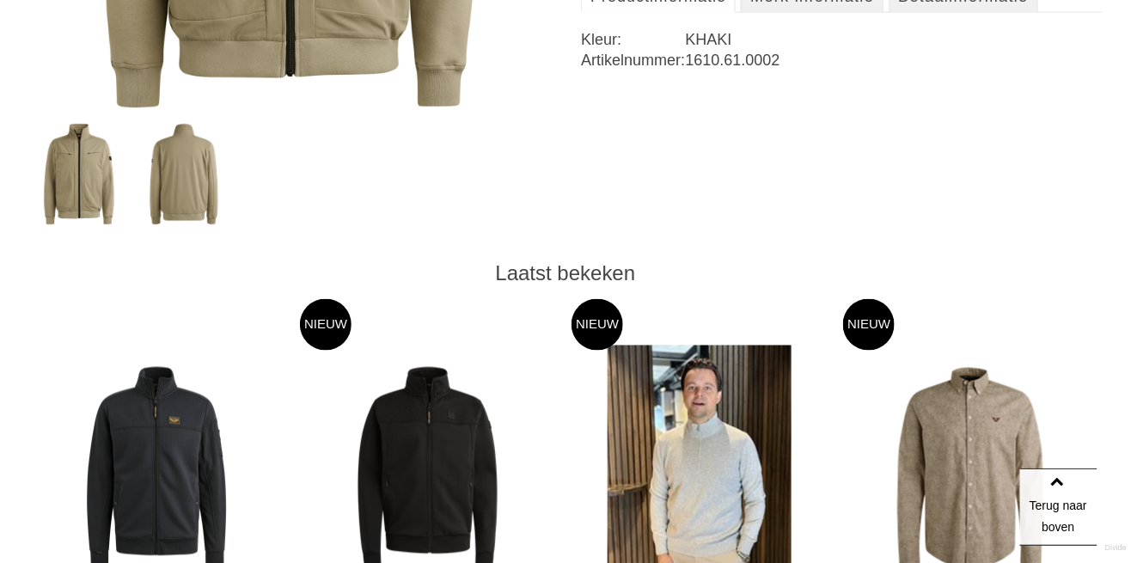
scroll to position [702, 0]
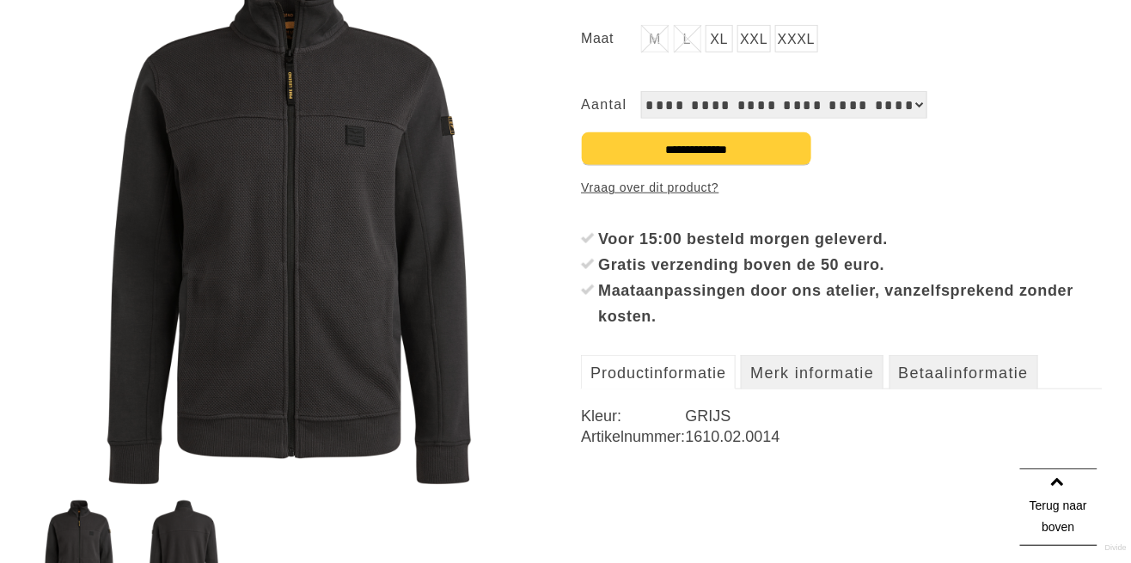
scroll to position [325, 0]
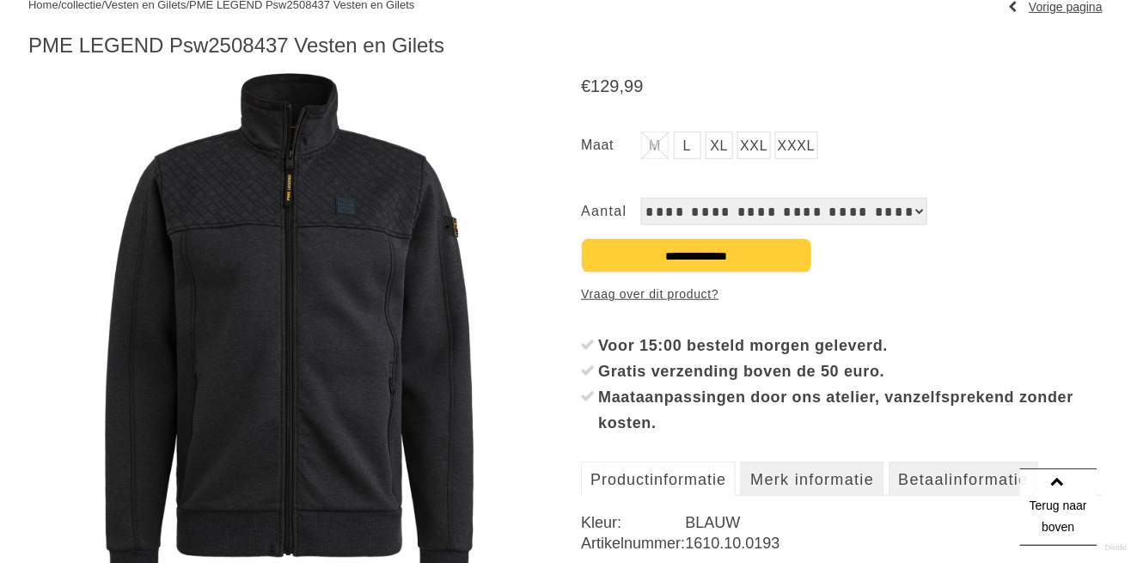
scroll to position [217, 0]
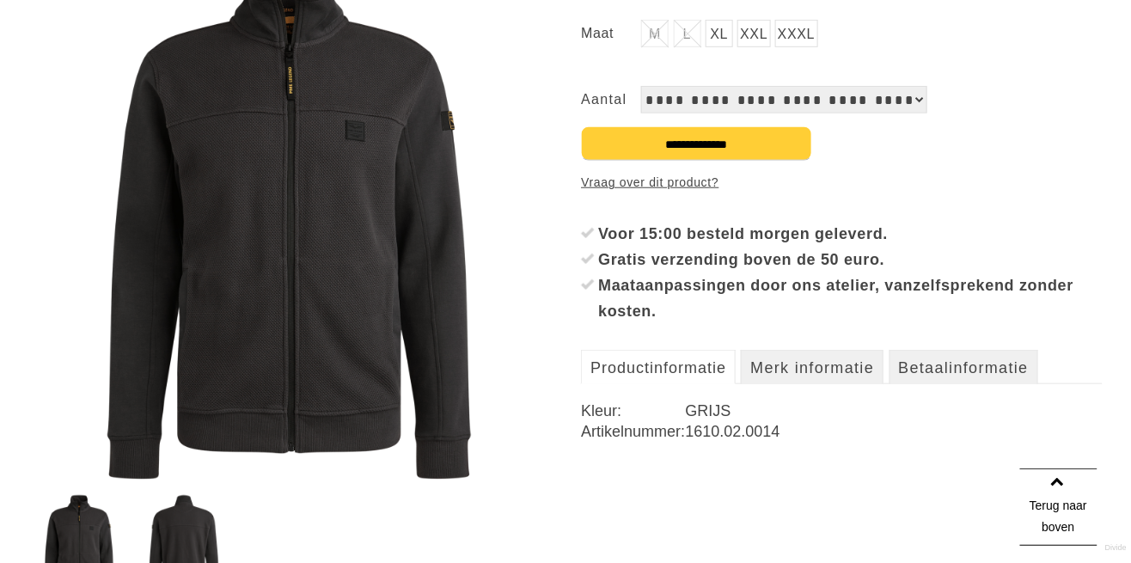
scroll to position [330, 0]
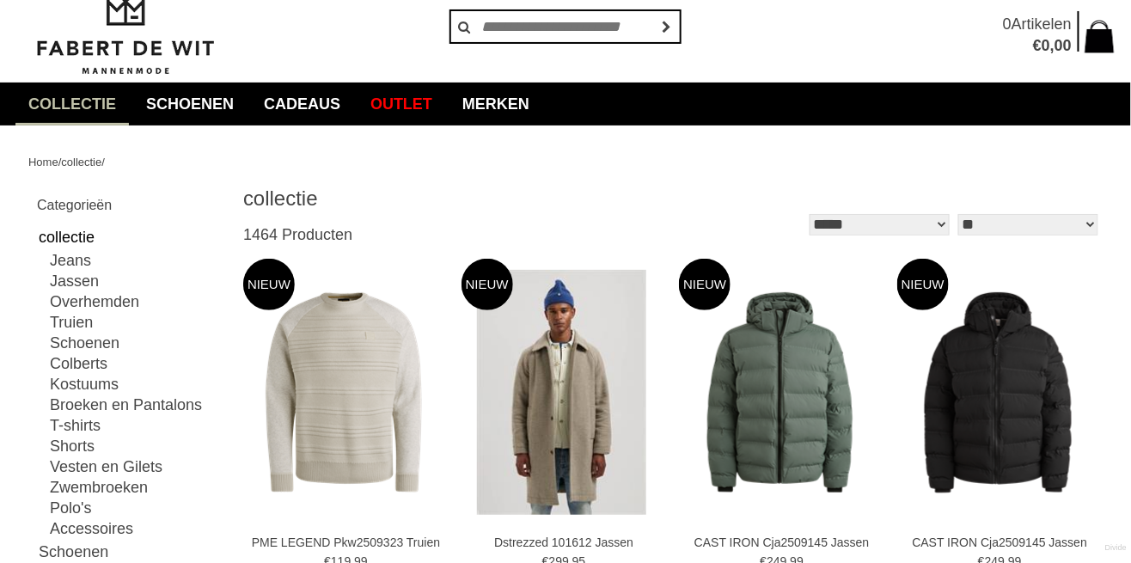
scroll to position [59, 0]
click at [116, 341] on link "Schoenen" at bounding box center [136, 343] width 172 height 21
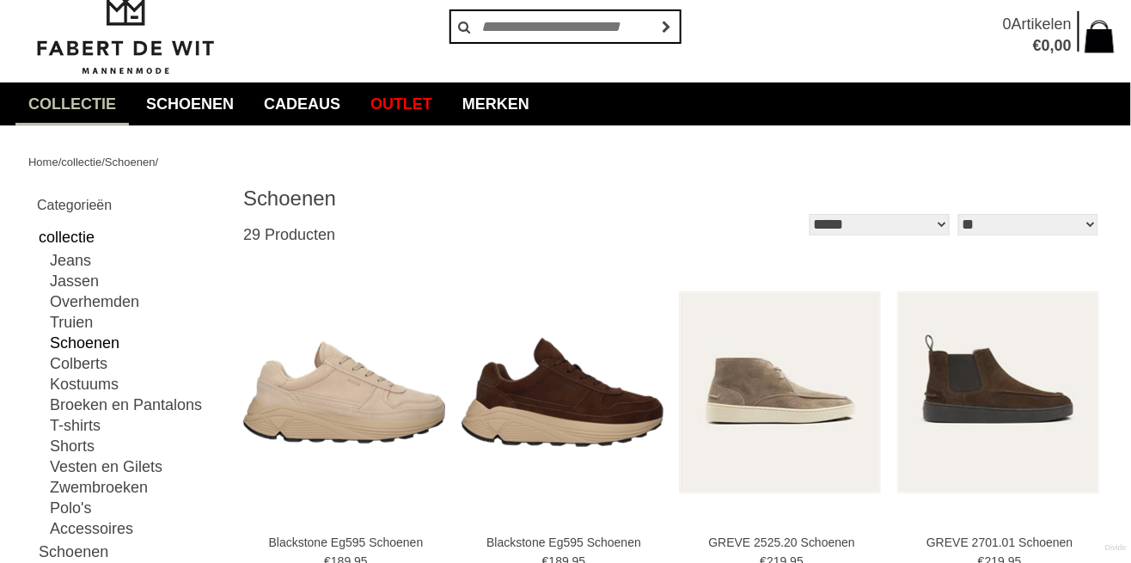
type input "**"
type input "***"
click at [174, 405] on link "Broeken en Pantalons" at bounding box center [136, 405] width 172 height 21
type input "**"
type input "***"
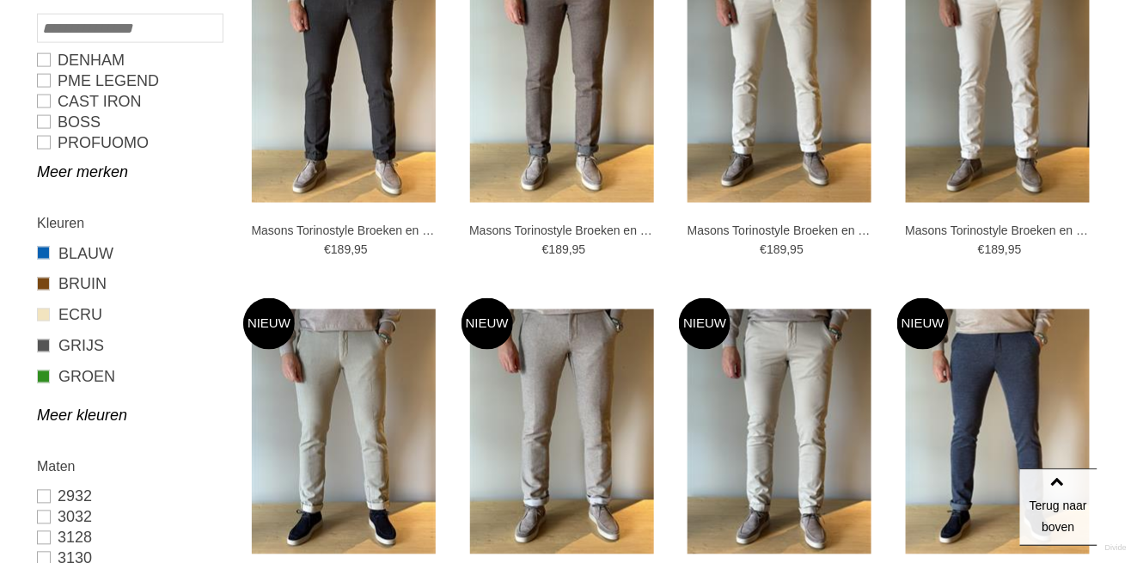
scroll to position [721, 0]
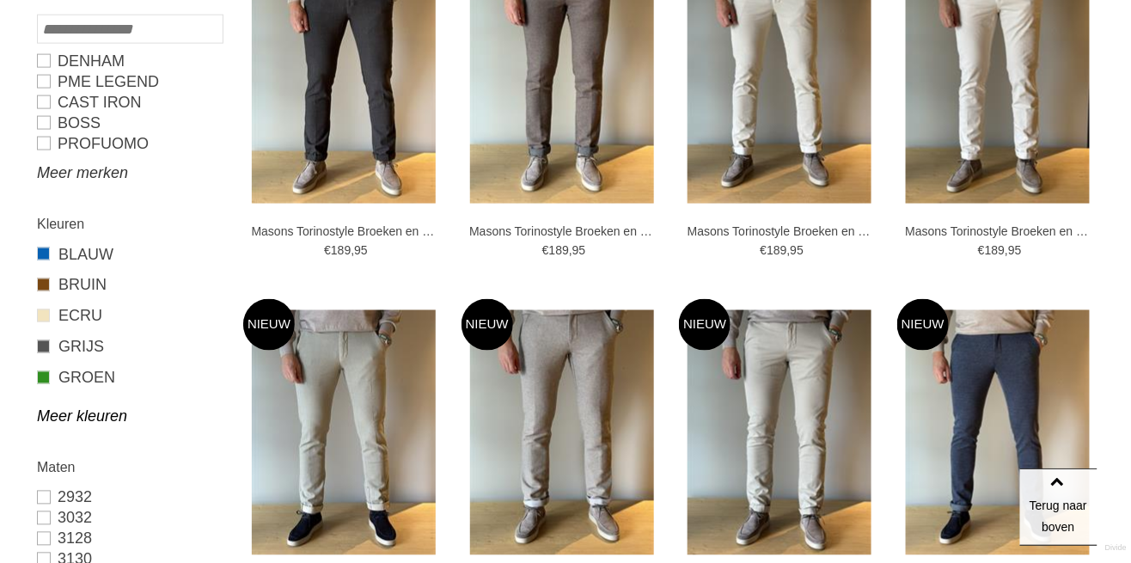
click at [123, 172] on link "Meer merken" at bounding box center [129, 172] width 185 height 21
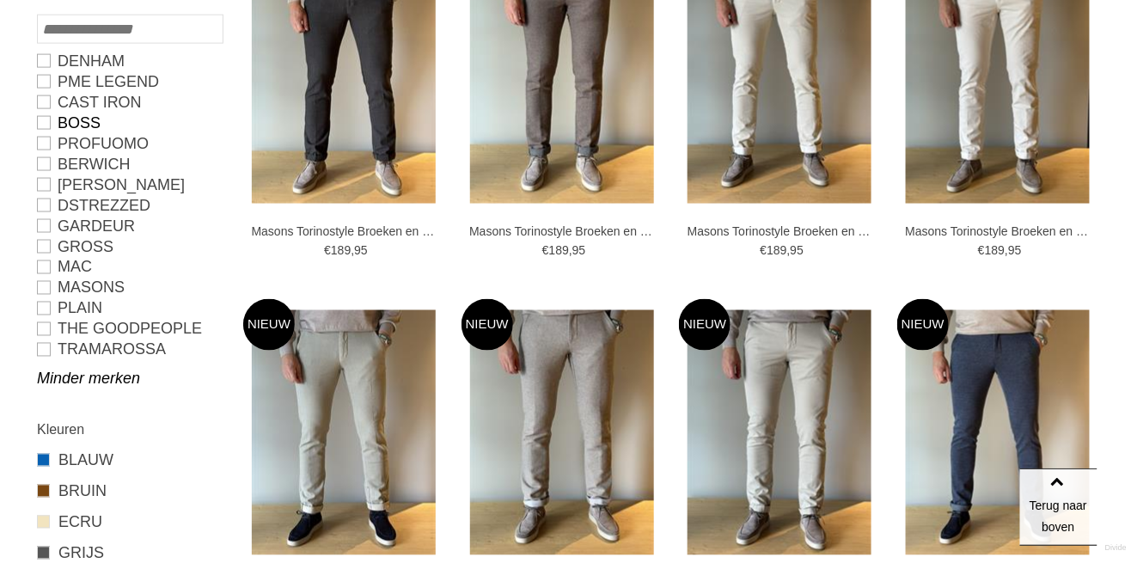
click at [57, 121] on link "BOSS" at bounding box center [129, 123] width 185 height 21
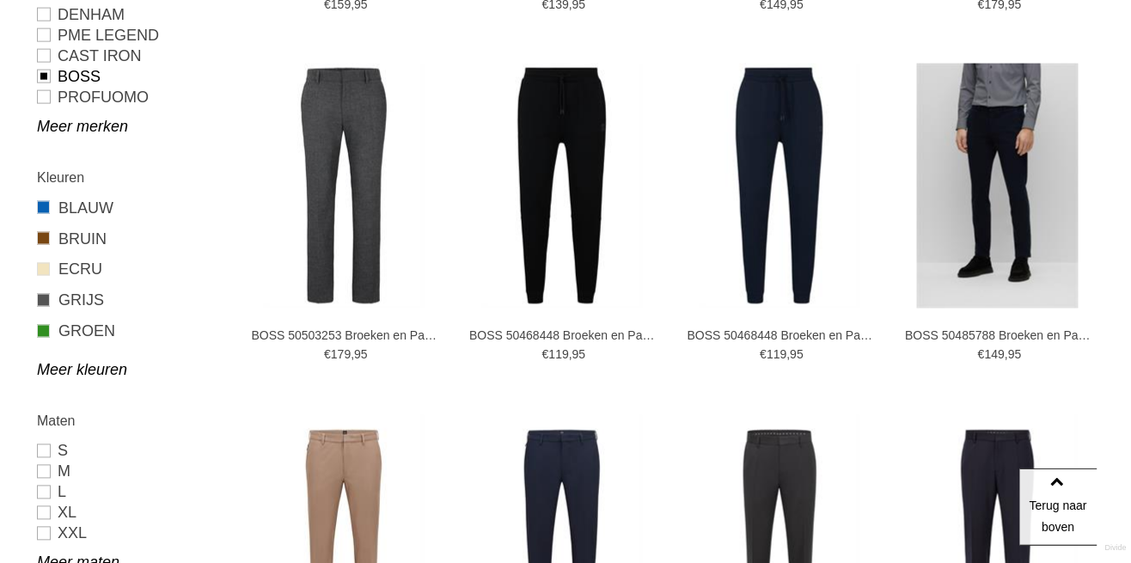
type input "***"
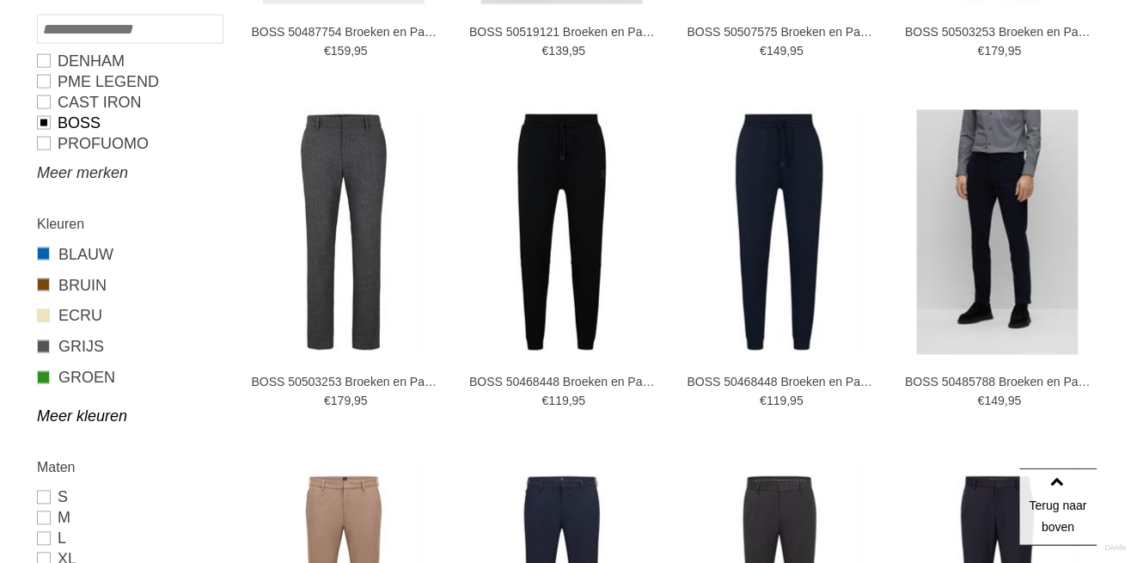
click at [112, 176] on link "Meer merken" at bounding box center [129, 172] width 185 height 21
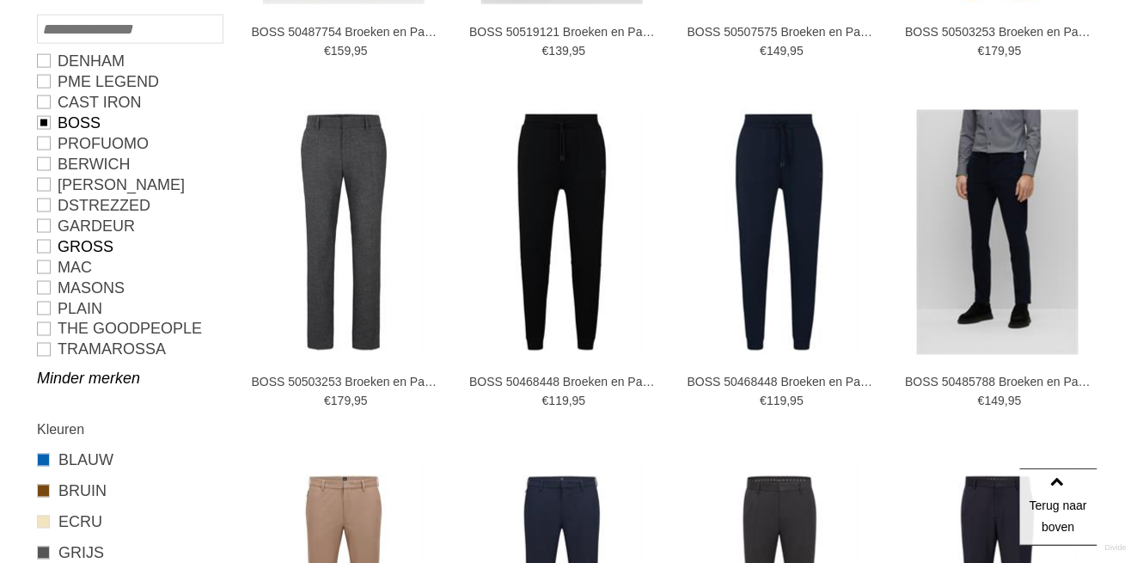
click at [52, 248] on link "GROSS" at bounding box center [129, 246] width 185 height 21
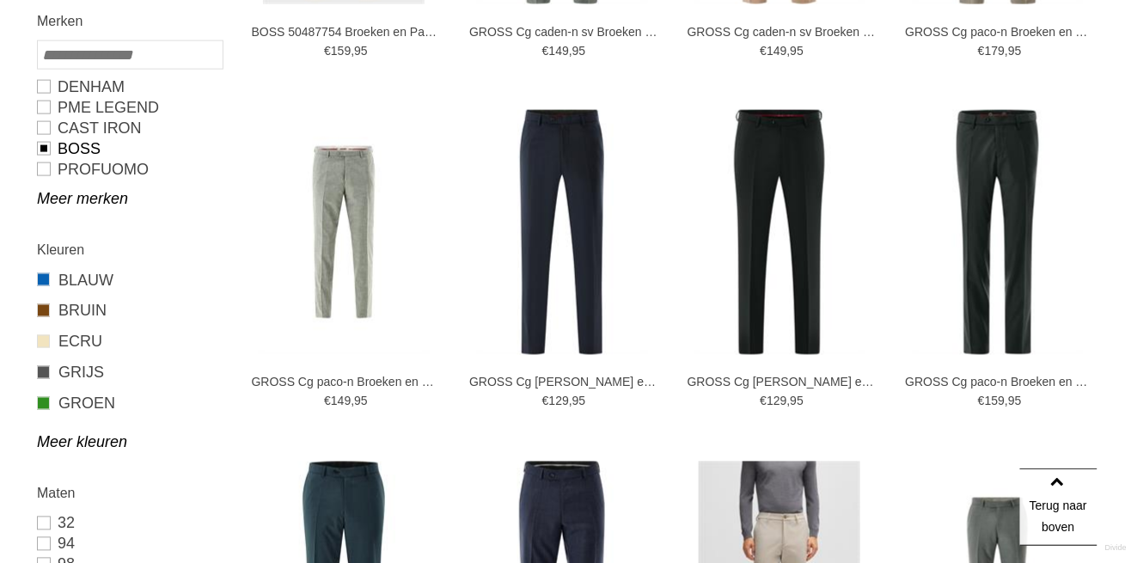
scroll to position [701, 0]
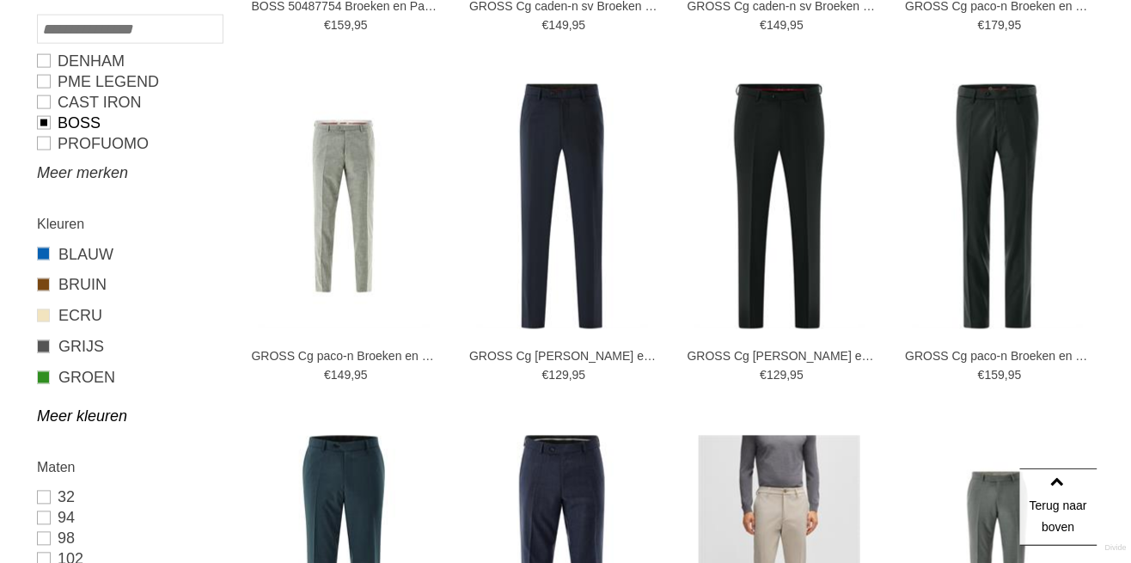
click at [126, 173] on link "Meer merken" at bounding box center [129, 172] width 185 height 21
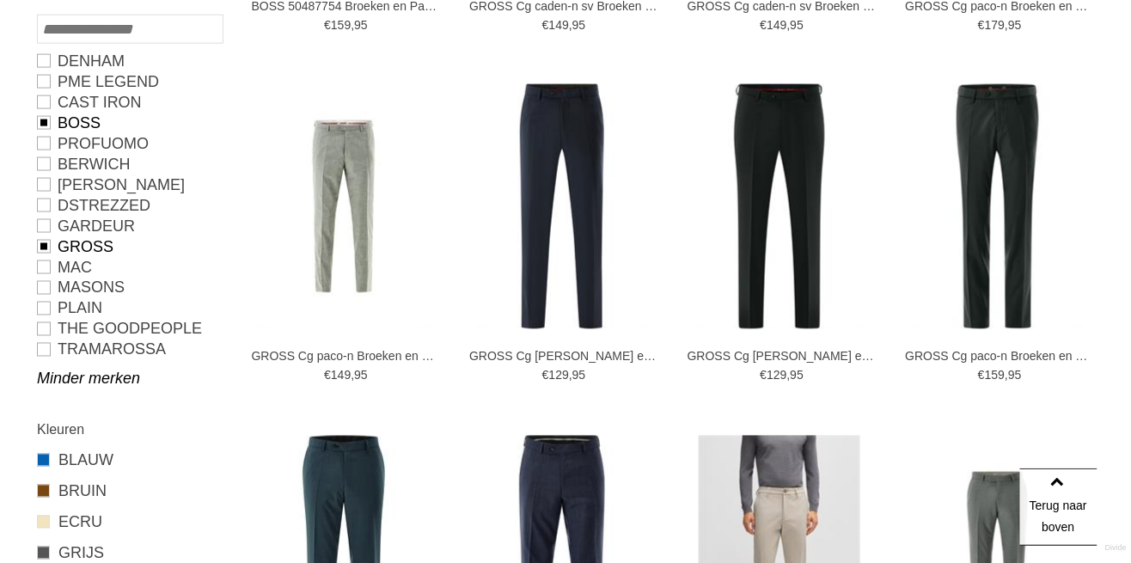
click at [43, 245] on link "GROSS" at bounding box center [129, 246] width 185 height 21
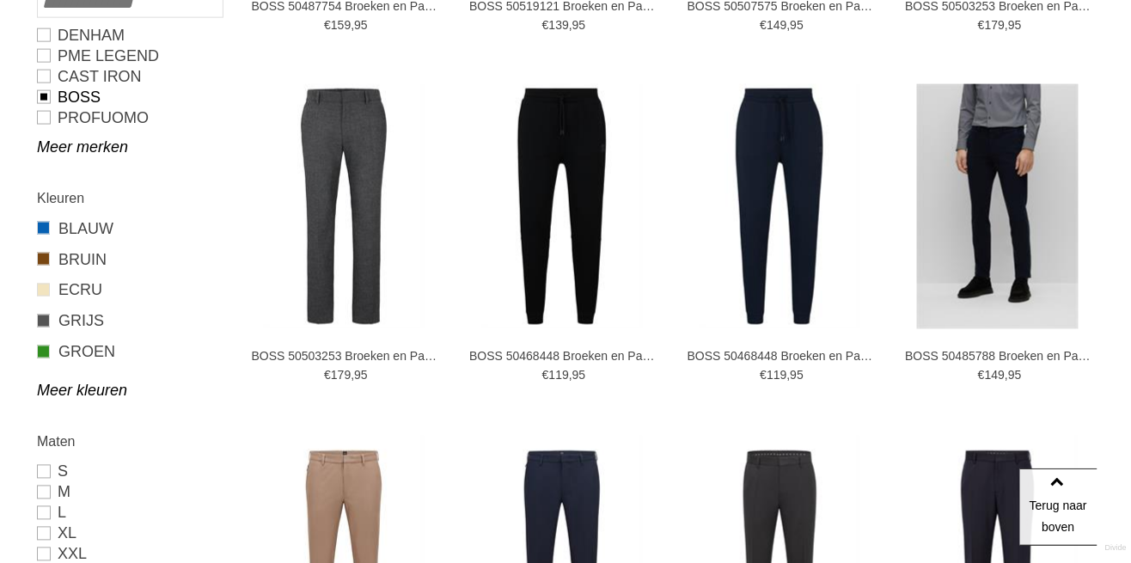
scroll to position [675, 0]
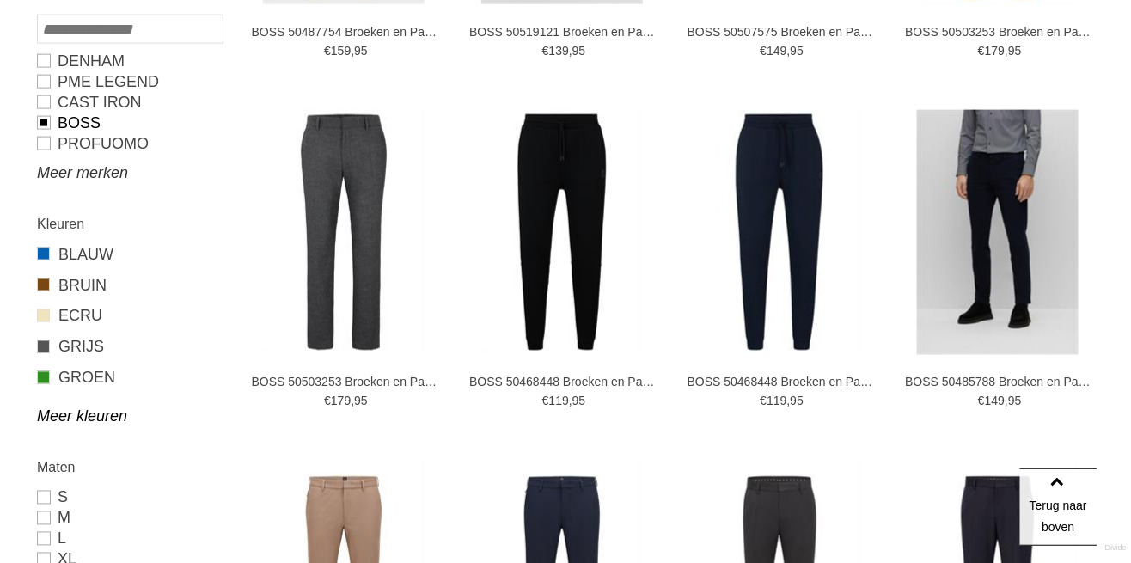
click at [112, 178] on link "Meer merken" at bounding box center [129, 172] width 185 height 21
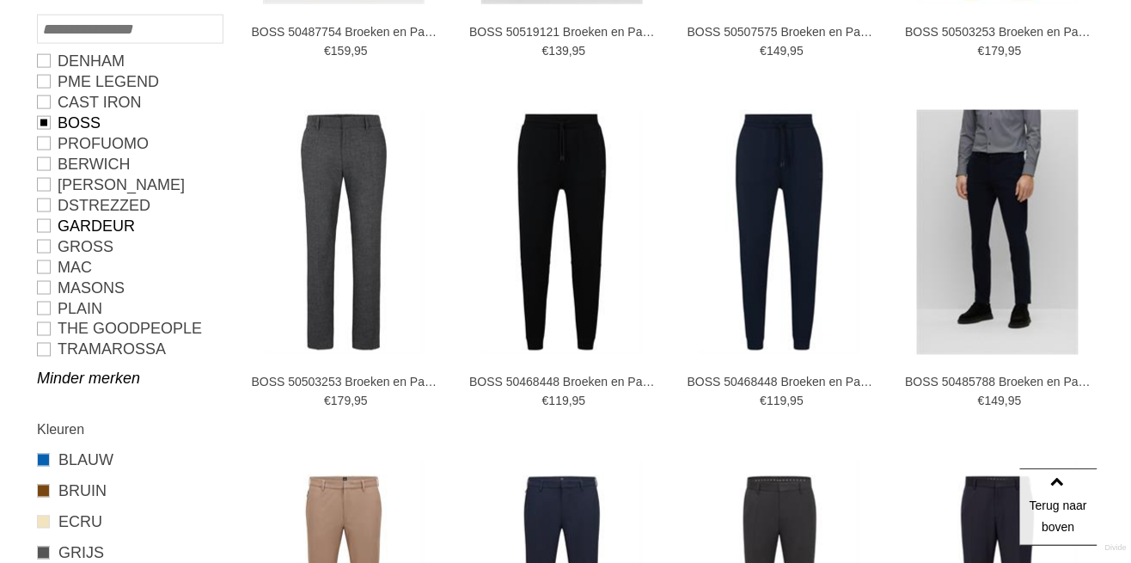
click at [50, 230] on link "GARDEUR" at bounding box center [129, 226] width 185 height 21
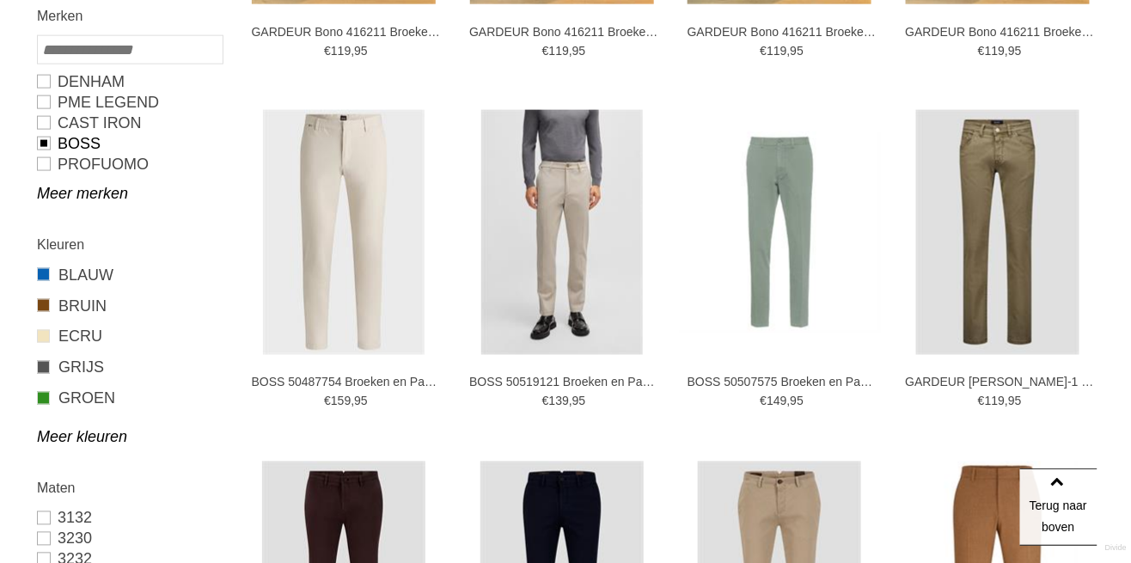
scroll to position [695, 0]
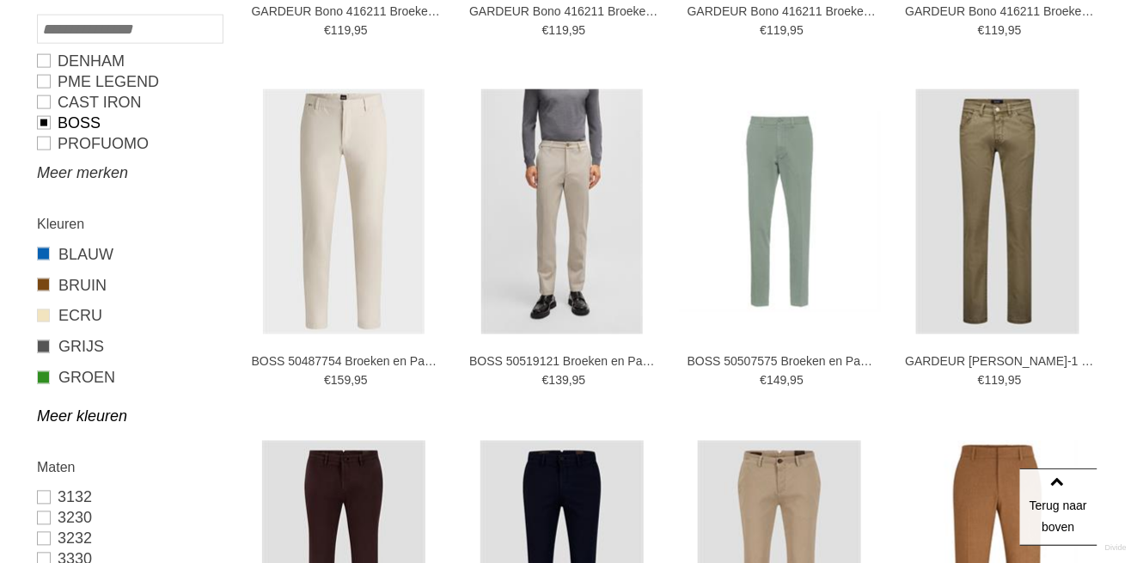
click at [128, 179] on link "Meer merken" at bounding box center [129, 172] width 185 height 21
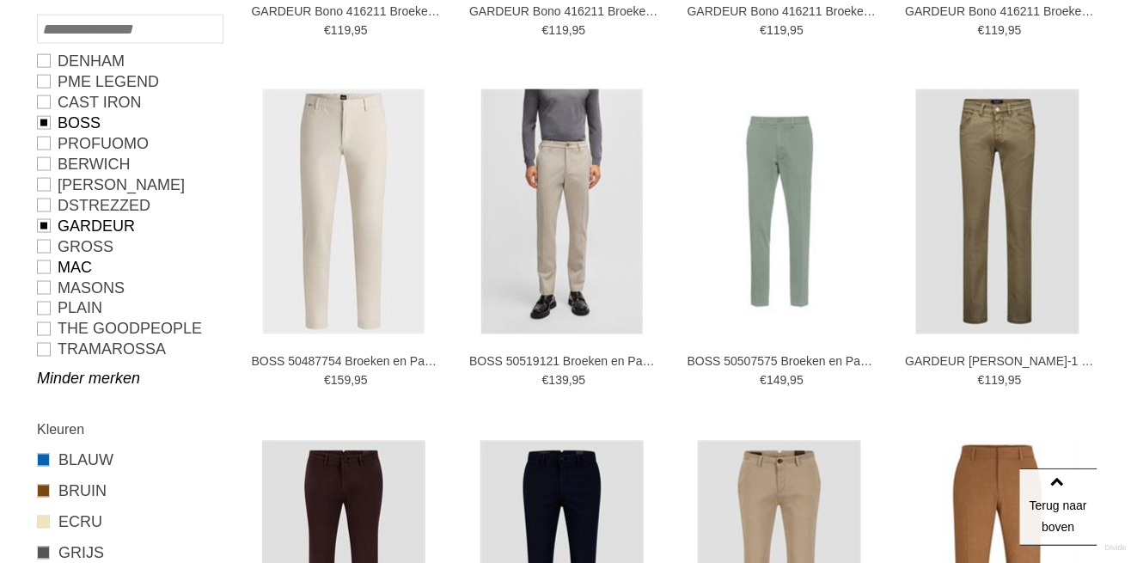
click at [53, 268] on link "MAC" at bounding box center [129, 267] width 185 height 21
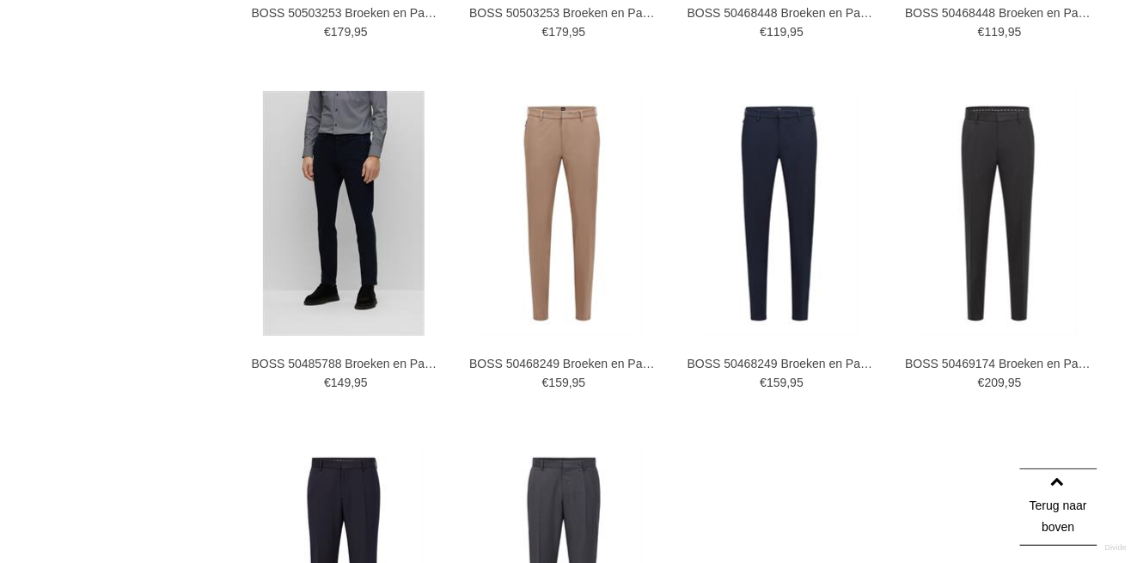
scroll to position [2095, 0]
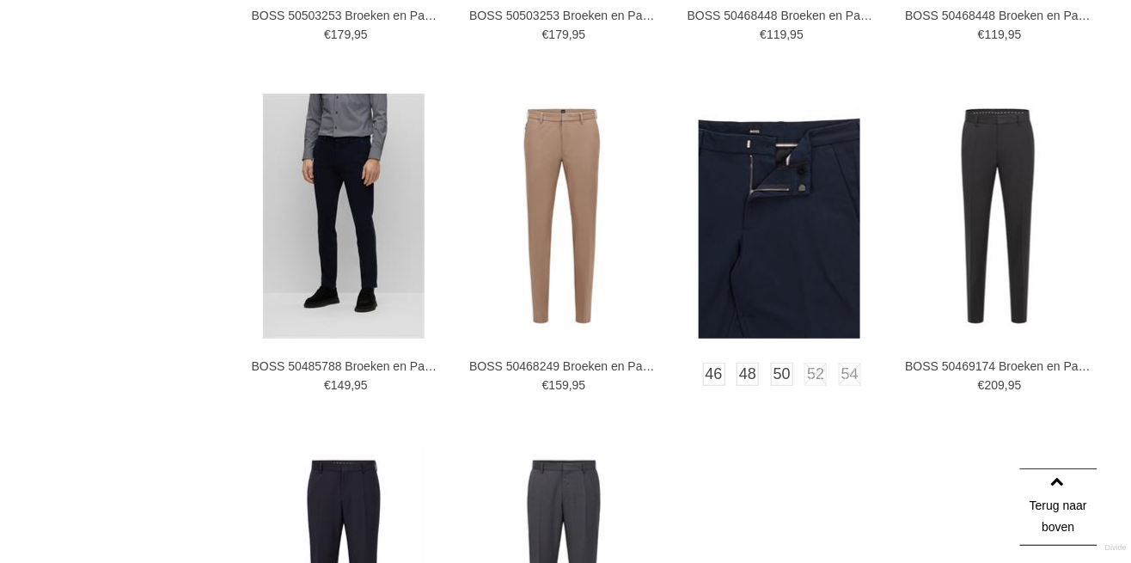
click at [799, 254] on img at bounding box center [780, 216] width 162 height 245
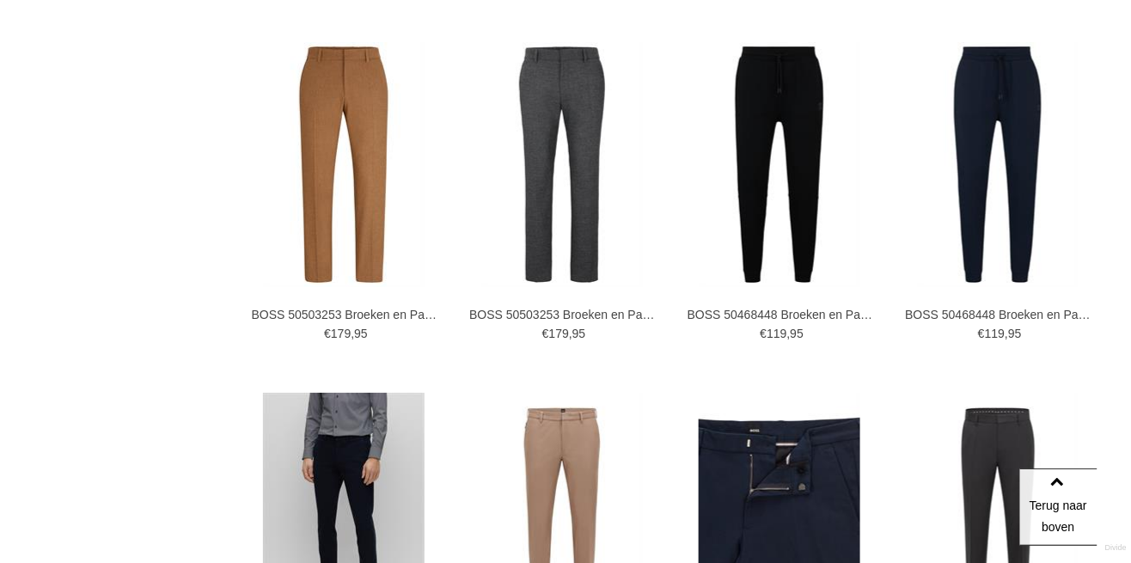
scroll to position [1795, 0]
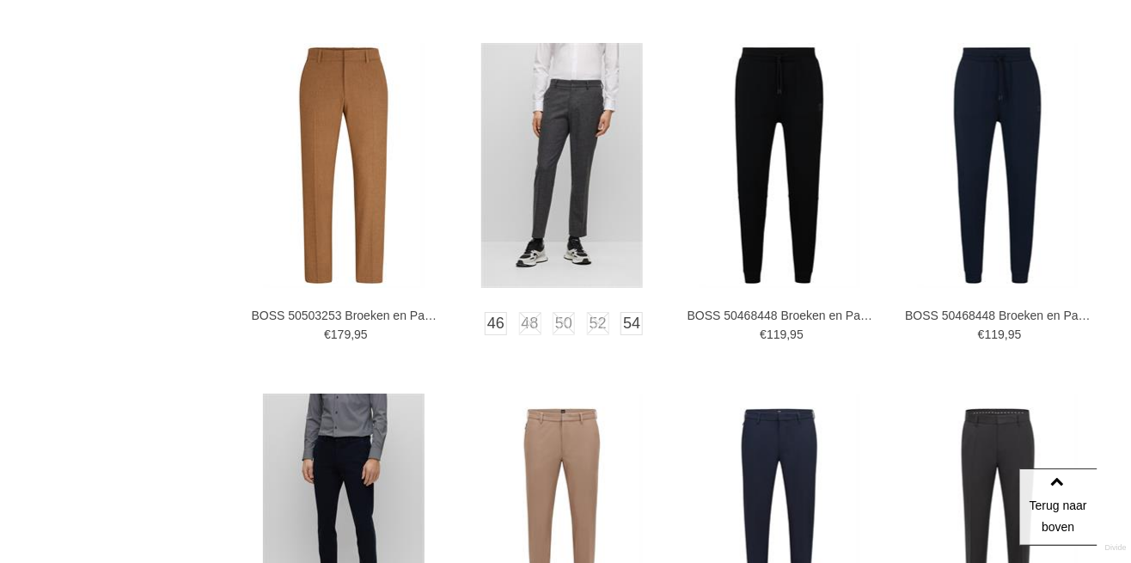
click at [604, 239] on img at bounding box center [562, 165] width 162 height 245
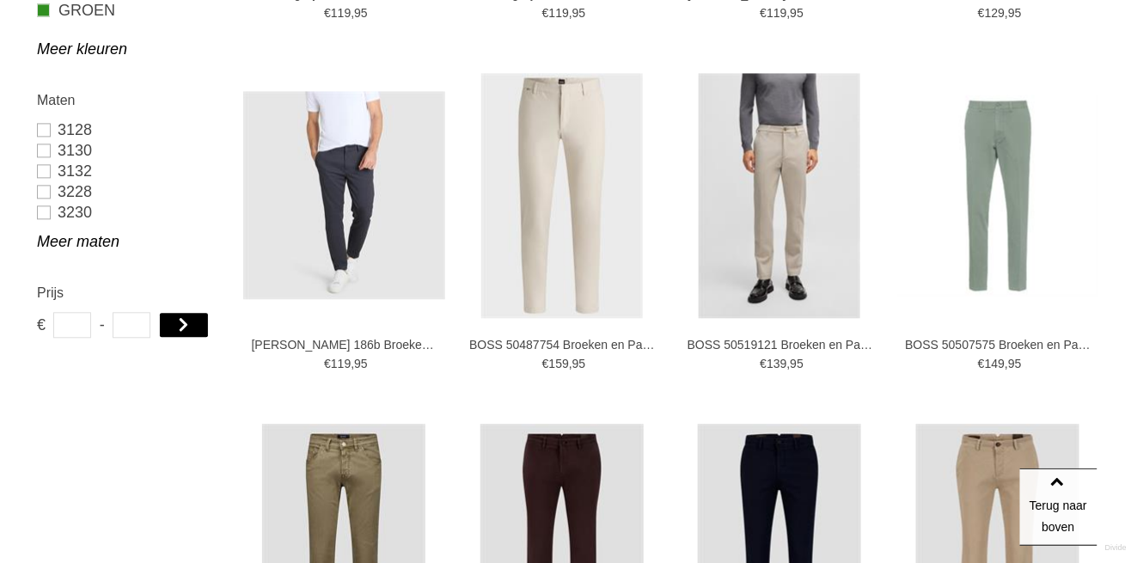
scroll to position [1052, 0]
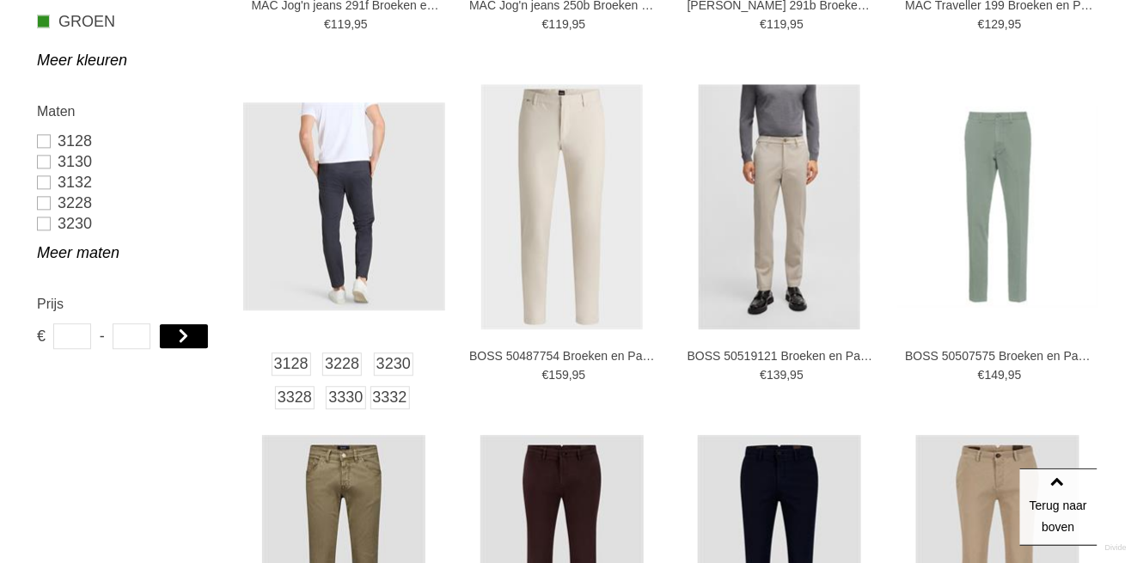
click at [360, 217] on img at bounding box center [344, 206] width 202 height 208
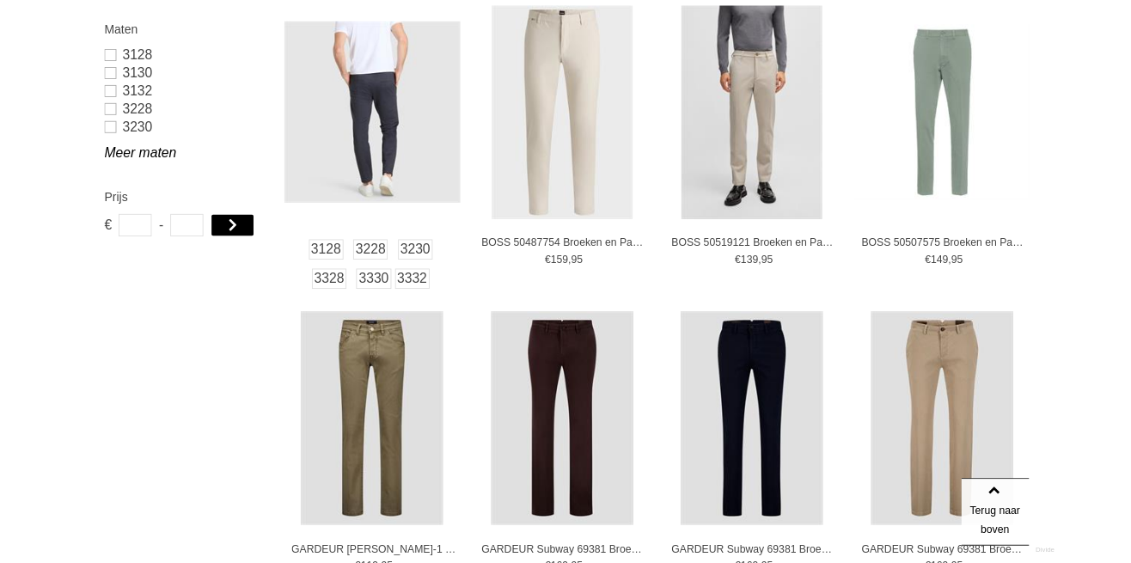
scroll to position [1135, 0]
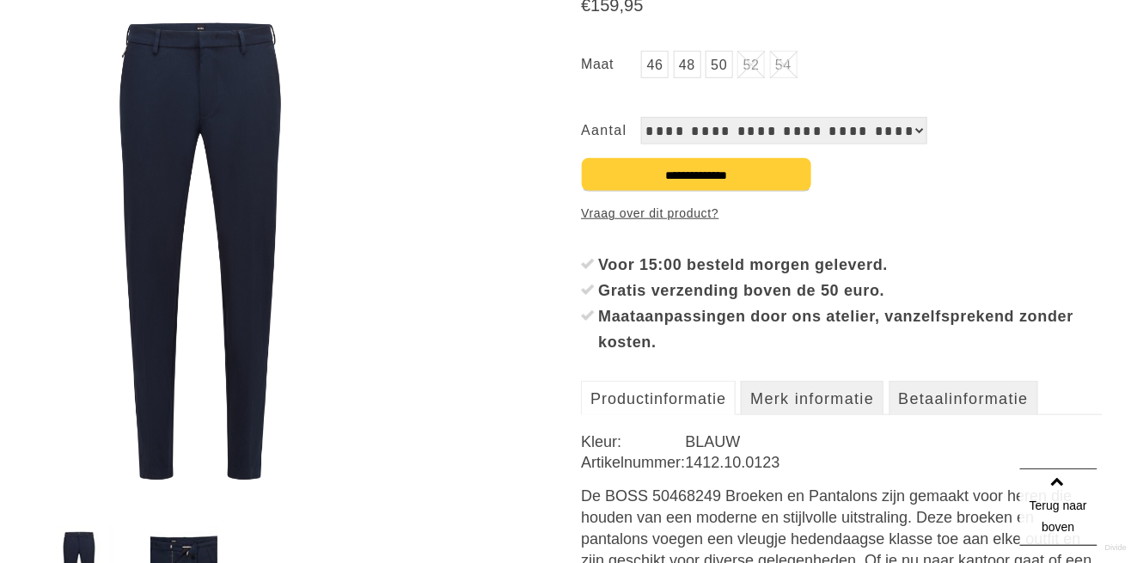
scroll to position [297, 0]
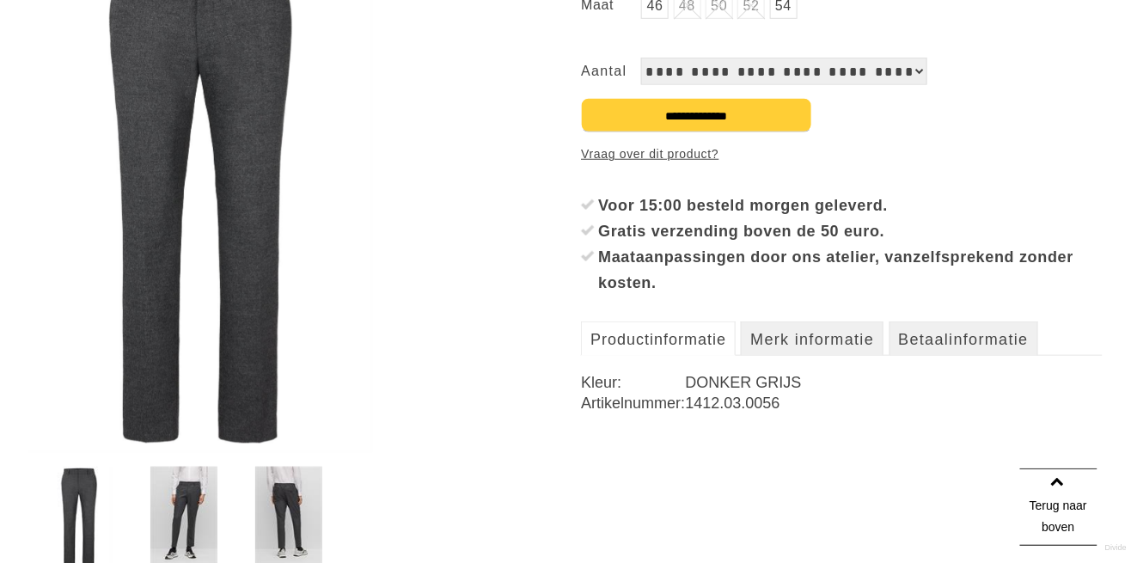
scroll to position [356, 0]
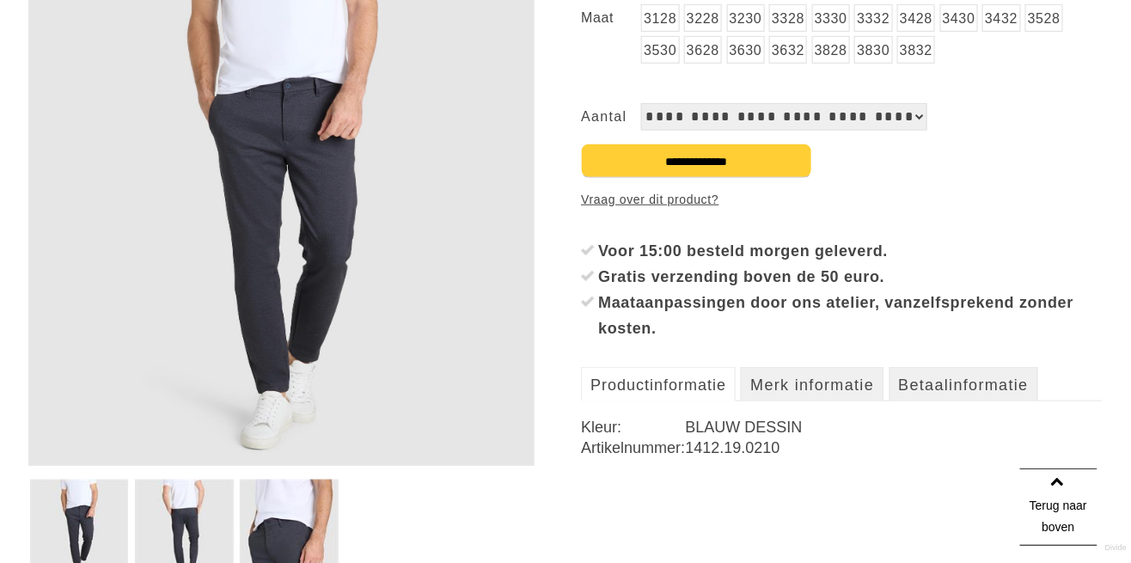
scroll to position [321, 0]
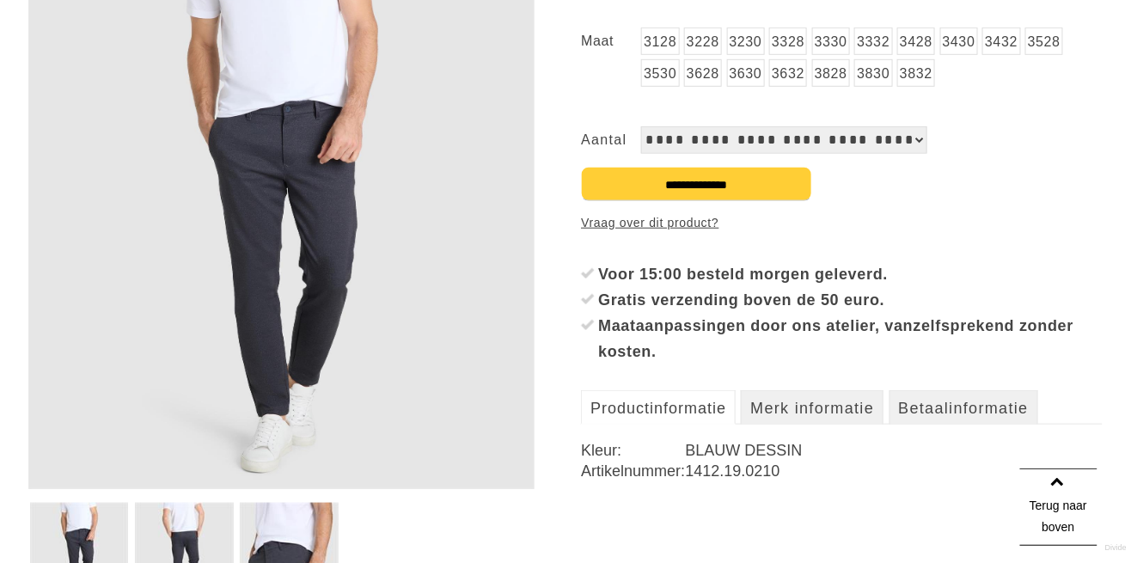
click at [335, 313] on img at bounding box center [281, 228] width 506 height 522
